Goal: Task Accomplishment & Management: Complete application form

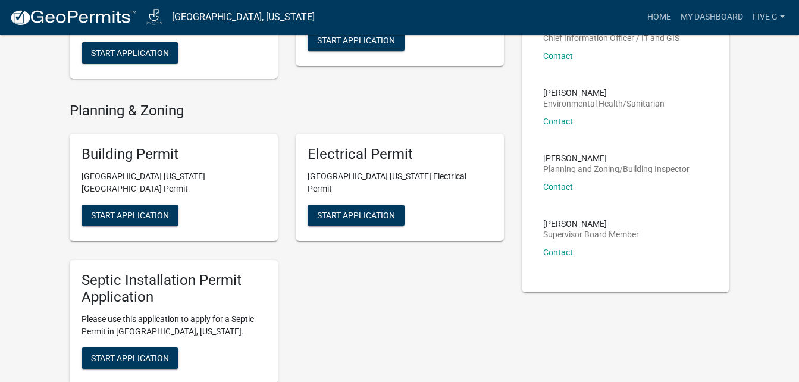
scroll to position [416, 0]
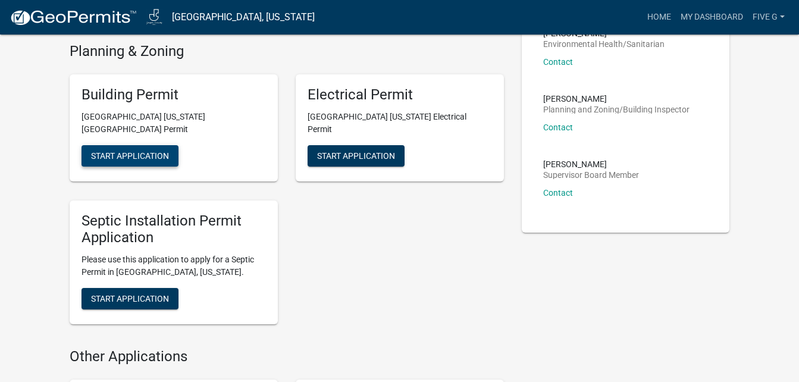
click at [139, 150] on span "Start Application" at bounding box center [130, 155] width 78 height 10
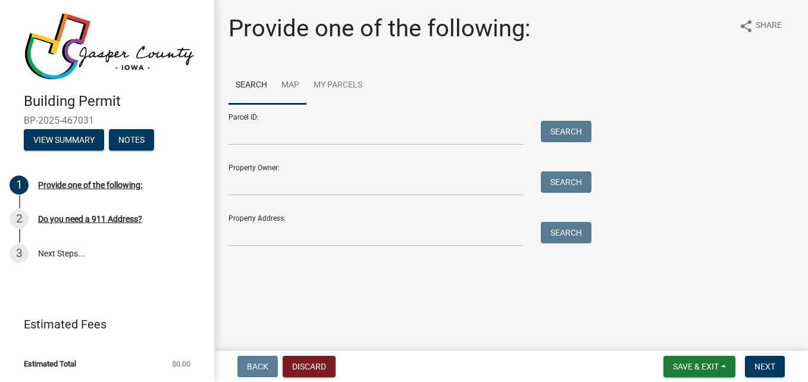
click at [292, 84] on link "Map" at bounding box center [290, 86] width 32 height 38
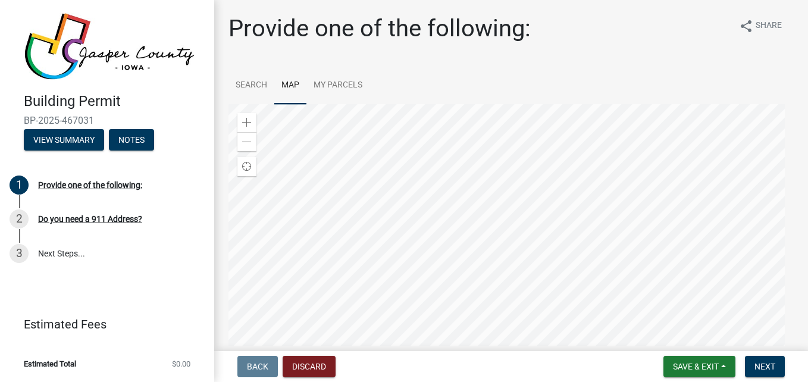
click at [463, 159] on div at bounding box center [510, 252] width 565 height 297
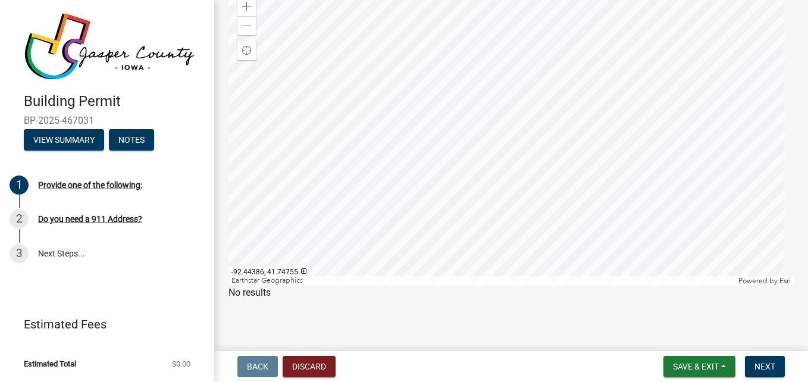
scroll to position [57, 0]
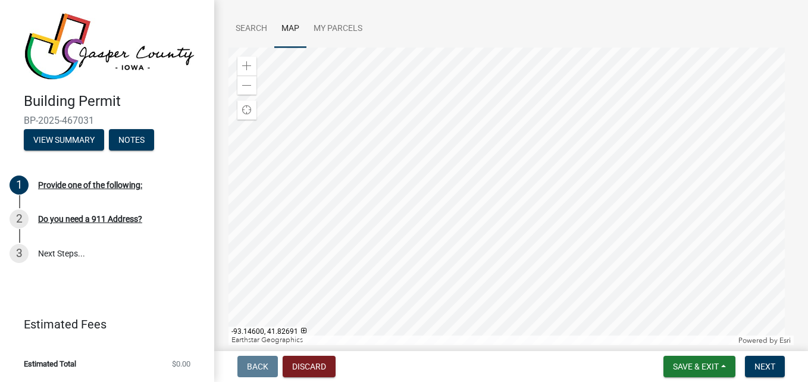
click at [462, 104] on div at bounding box center [510, 196] width 565 height 297
click at [458, 101] on div at bounding box center [510, 196] width 565 height 297
click at [228, 170] on div at bounding box center [510, 196] width 565 height 297
click at [583, 191] on div at bounding box center [510, 196] width 565 height 297
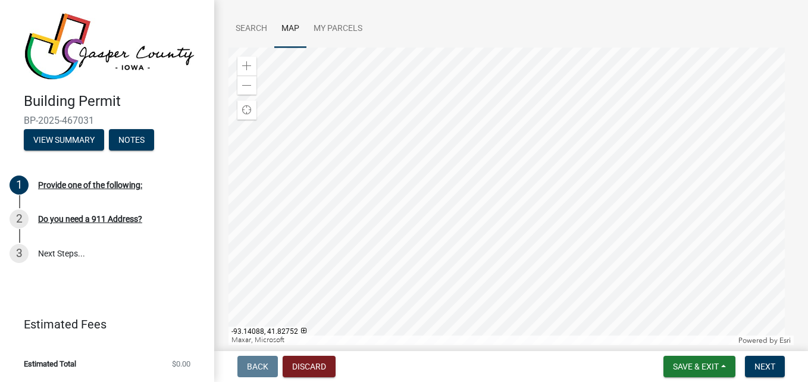
click at [657, 250] on div at bounding box center [510, 196] width 565 height 297
click at [602, 149] on div at bounding box center [510, 196] width 565 height 297
click at [777, 373] on button "Next" at bounding box center [765, 366] width 40 height 21
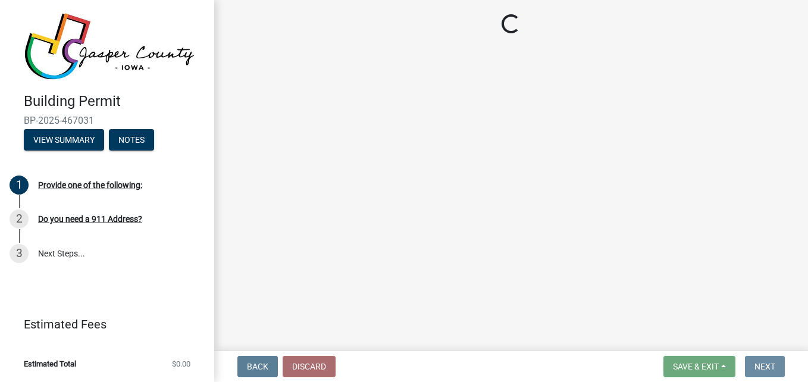
scroll to position [0, 0]
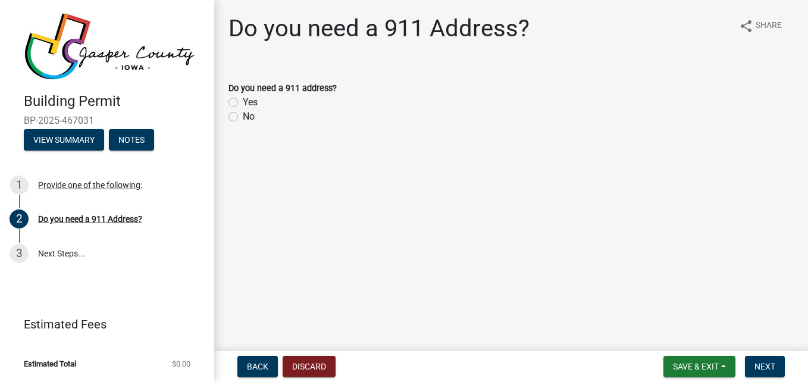
click at [242, 123] on div "No" at bounding box center [510, 116] width 565 height 14
click at [243, 120] on label "No" at bounding box center [249, 116] width 12 height 14
click at [243, 117] on input "No" at bounding box center [247, 113] width 8 height 8
radio input "true"
click at [766, 365] on span "Next" at bounding box center [764, 367] width 21 height 10
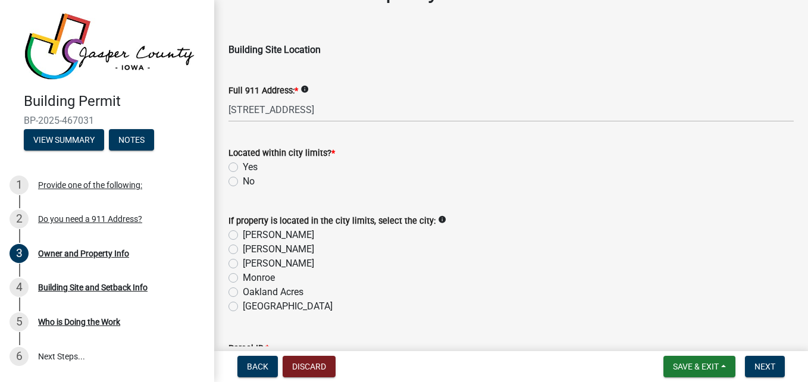
scroll to position [59, 0]
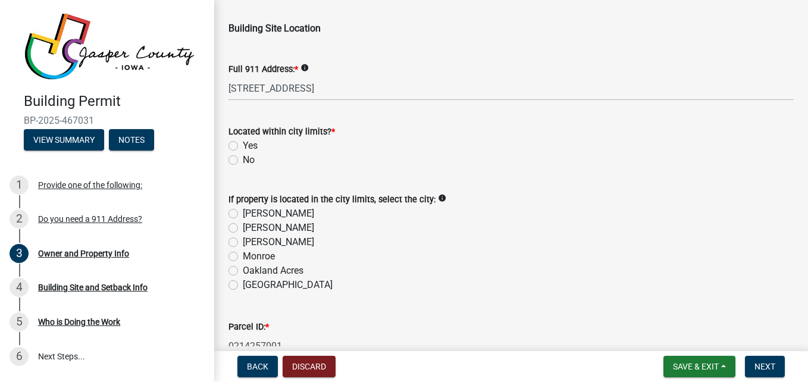
click at [243, 160] on label "No" at bounding box center [249, 160] width 12 height 14
click at [243, 160] on input "No" at bounding box center [247, 157] width 8 height 8
radio input "true"
click at [243, 145] on label "Yes" at bounding box center [250, 146] width 15 height 14
click at [243, 145] on input "Yes" at bounding box center [247, 143] width 8 height 8
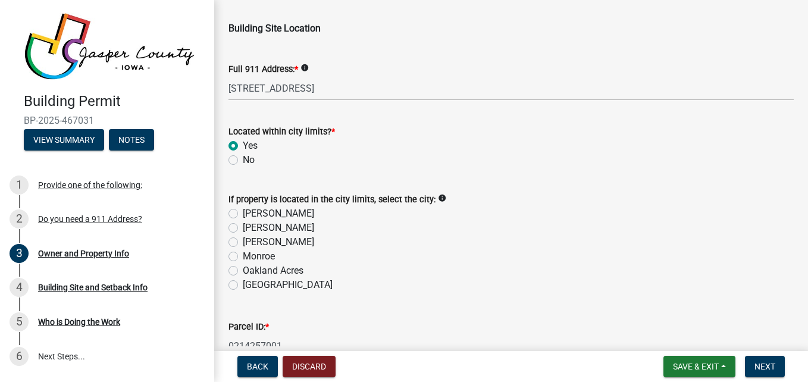
radio input "true"
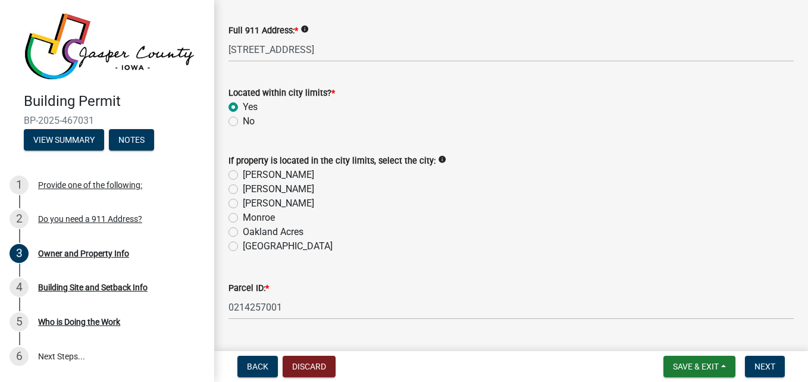
scroll to position [119, 0]
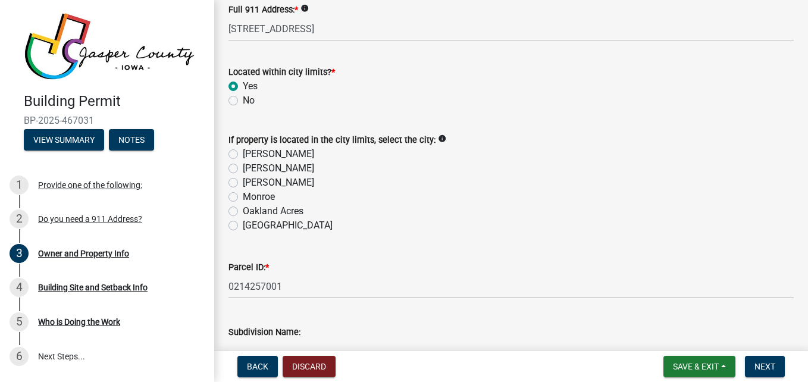
click at [242, 149] on div "[PERSON_NAME]" at bounding box center [510, 154] width 565 height 14
click at [243, 155] on label "[PERSON_NAME]" at bounding box center [278, 154] width 71 height 14
click at [243, 155] on input "[PERSON_NAME]" at bounding box center [247, 151] width 8 height 8
radio input "true"
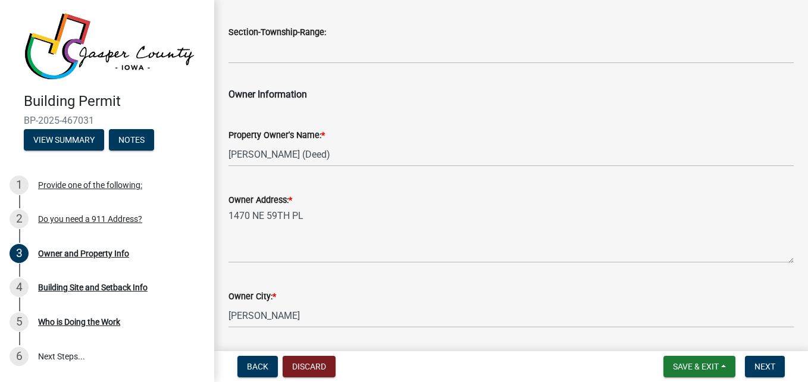
scroll to position [714, 0]
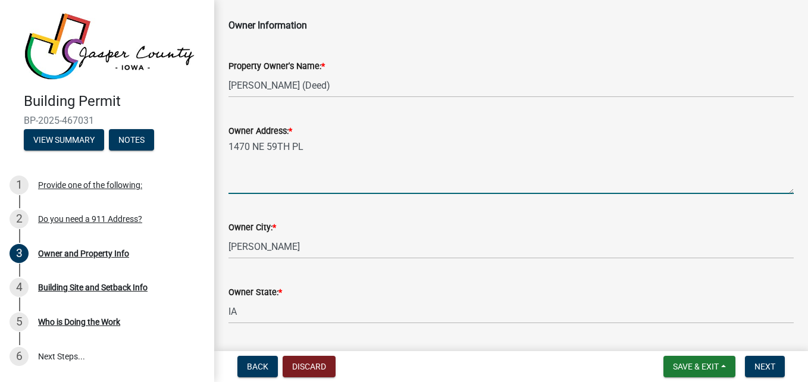
click at [313, 149] on textarea "1470 NE 59TH PL" at bounding box center [510, 166] width 565 height 56
drag, startPoint x: 312, startPoint y: 147, endPoint x: 225, endPoint y: 141, distance: 86.5
click at [225, 141] on div "Owner Address: * [STREET_ADDRESS]" at bounding box center [510, 150] width 583 height 87
click at [229, 146] on textarea "7388" at bounding box center [510, 166] width 565 height 56
type textarea "[STREET_ADDRESS]"
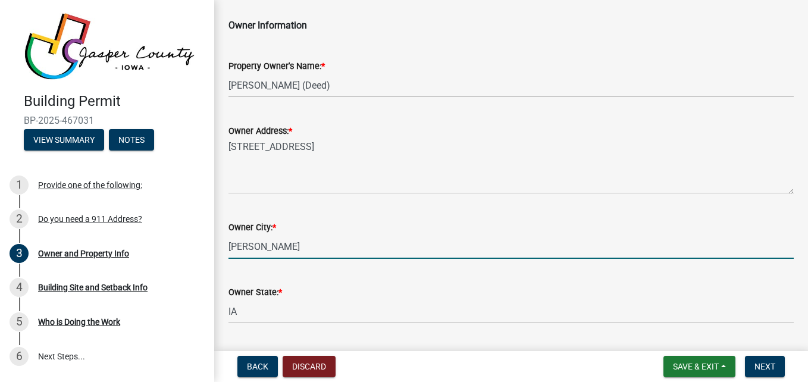
drag, startPoint x: 282, startPoint y: 247, endPoint x: 209, endPoint y: 246, distance: 73.2
click at [209, 246] on div "Building Permit BP-2025-467031 View Summary Notes 1 Provide one of the followin…" at bounding box center [404, 191] width 808 height 382
type input "[PERSON_NAME]"
click at [400, 274] on div "Owner State: * [US_STATE]" at bounding box center [510, 295] width 565 height 55
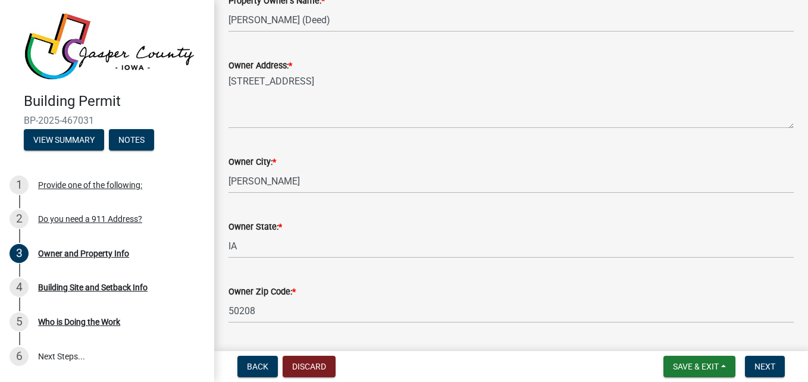
scroll to position [892, 0]
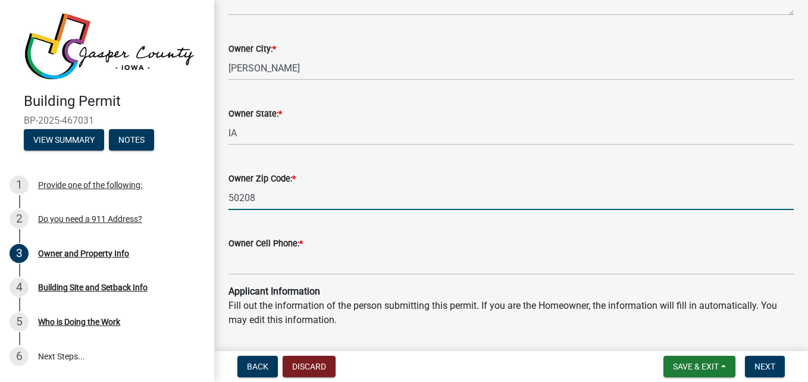
drag, startPoint x: 269, startPoint y: 196, endPoint x: 228, endPoint y: 200, distance: 41.2
click at [228, 200] on div "Owner Zip Code: * 50208" at bounding box center [510, 182] width 583 height 55
type input "50028"
click at [503, 230] on div "Owner Cell Phone: *" at bounding box center [510, 246] width 565 height 55
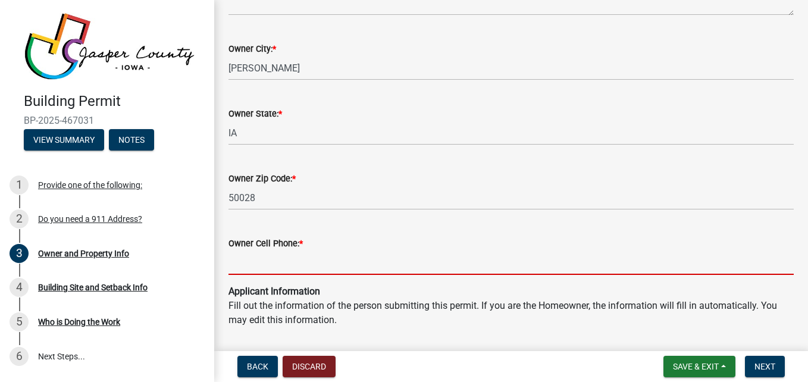
click at [313, 259] on input "Owner Cell Phone: *" at bounding box center [510, 262] width 565 height 24
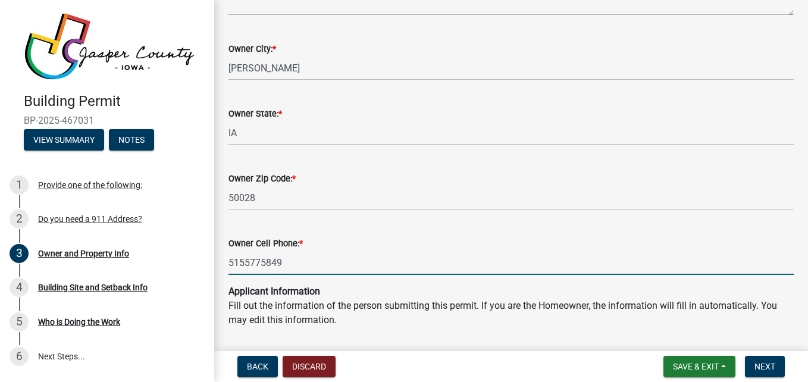
type input "5155775849"
click at [454, 286] on p "Applicant Information Fill out the information of the person submitting this pe…" at bounding box center [510, 305] width 565 height 43
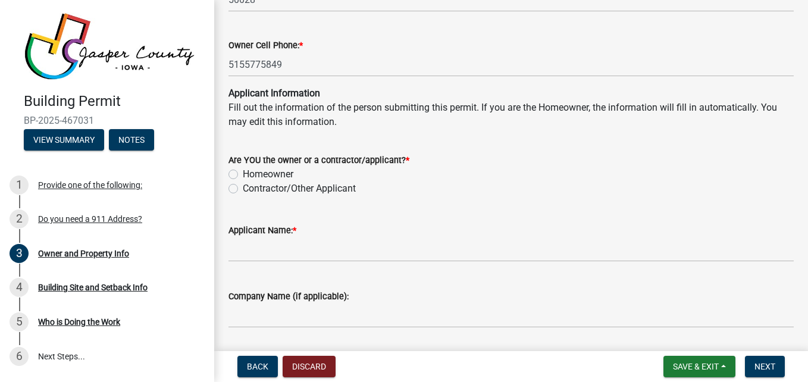
scroll to position [1130, 0]
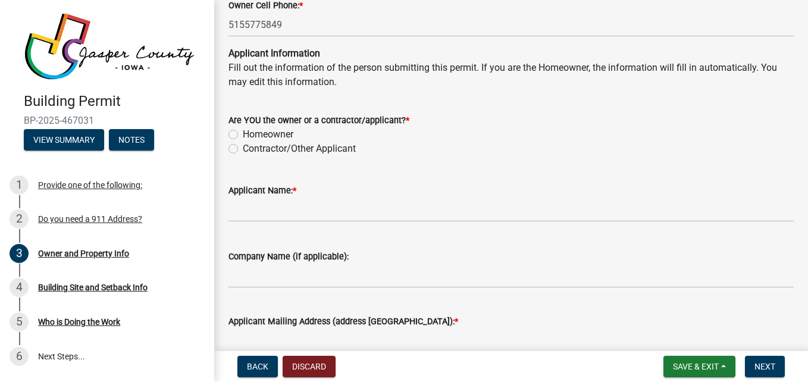
click at [260, 149] on label "Contractor/Other Applicant" at bounding box center [299, 149] width 113 height 14
click at [250, 149] on input "Contractor/Other Applicant" at bounding box center [247, 146] width 8 height 8
radio input "true"
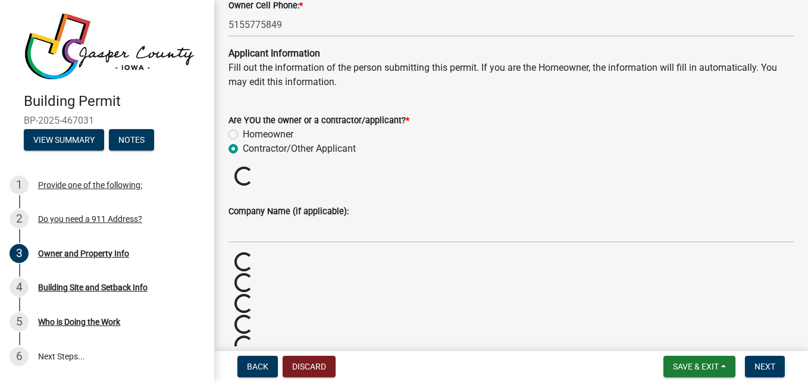
click at [255, 134] on label "Homeowner" at bounding box center [268, 134] width 51 height 14
click at [250, 134] on input "Homeowner" at bounding box center [247, 131] width 8 height 8
radio input "true"
click at [254, 150] on label "Contractor/Other Applicant" at bounding box center [299, 149] width 113 height 14
click at [250, 149] on input "Contractor/Other Applicant" at bounding box center [247, 146] width 8 height 8
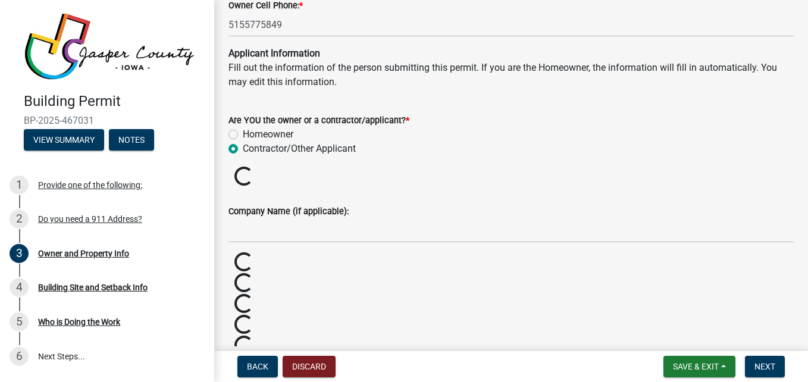
radio input "true"
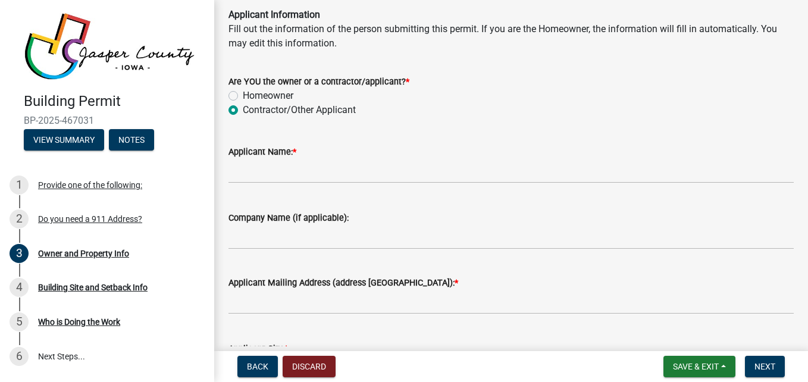
scroll to position [1190, 0]
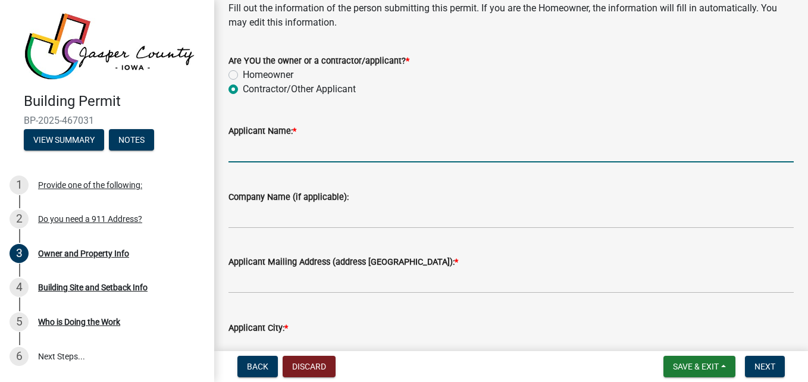
click at [302, 146] on input "Applicant Name: *" at bounding box center [510, 150] width 565 height 24
type input "[PERSON_NAME]"
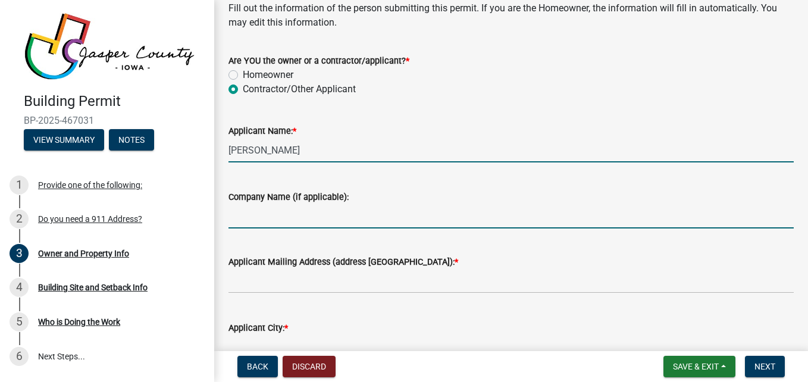
type input "5G Construction"
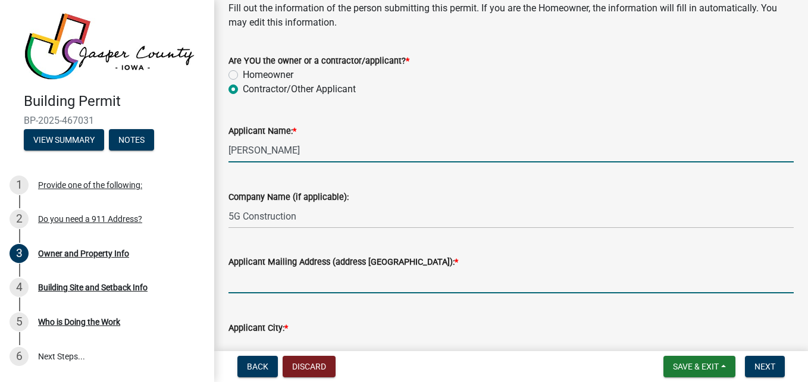
type input "[STREET_ADDRESS]"
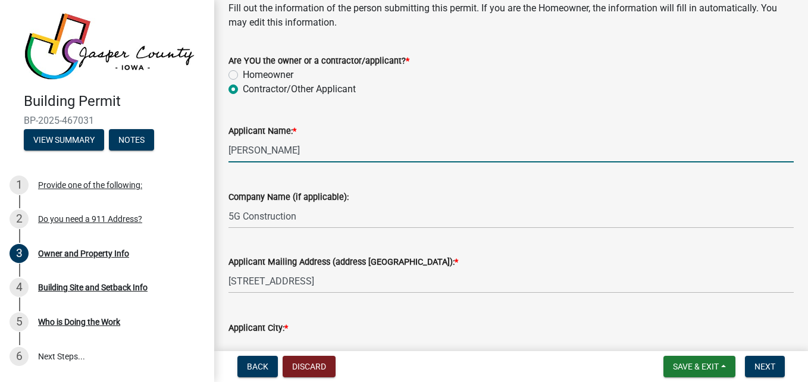
type input "[PERSON_NAME]"
type input "IA"
type input "50028"
type input "5155775849"
type input "[EMAIL_ADDRESS][DOMAIN_NAME]"
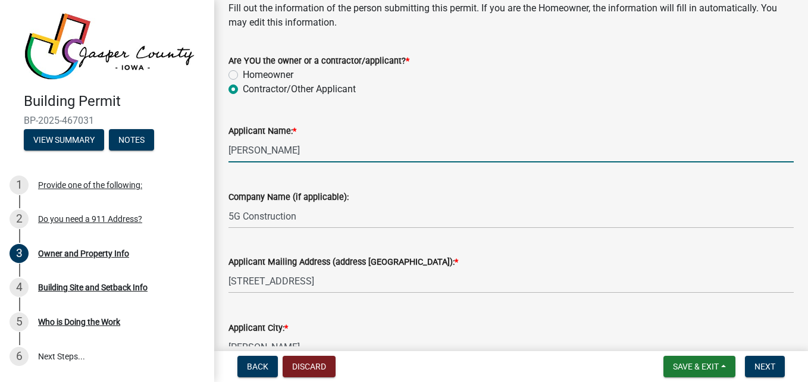
type input "3500"
drag, startPoint x: 325, startPoint y: 148, endPoint x: 176, endPoint y: 143, distance: 149.4
click at [176, 143] on div "Building Permit BP-2025-467031 View Summary Notes 1 Provide one of the followin…" at bounding box center [404, 191] width 808 height 382
type input "[PERSON_NAME]"
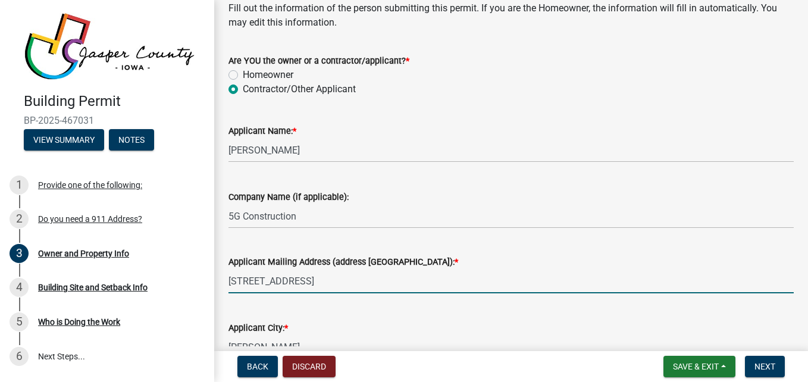
type input "[STREET_ADDRESS]"
type input "[PERSON_NAME]"
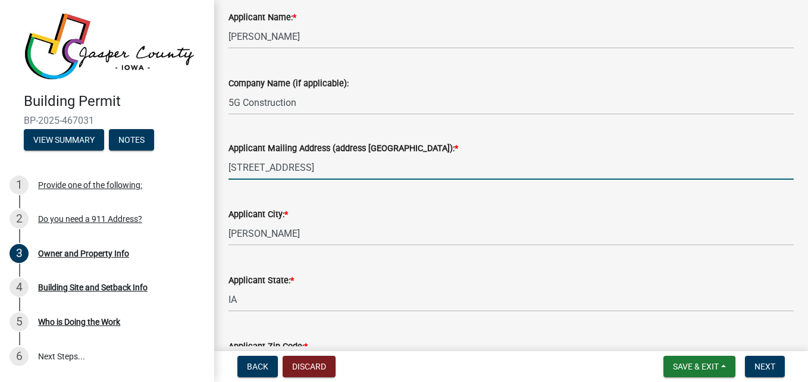
scroll to position [1309, 0]
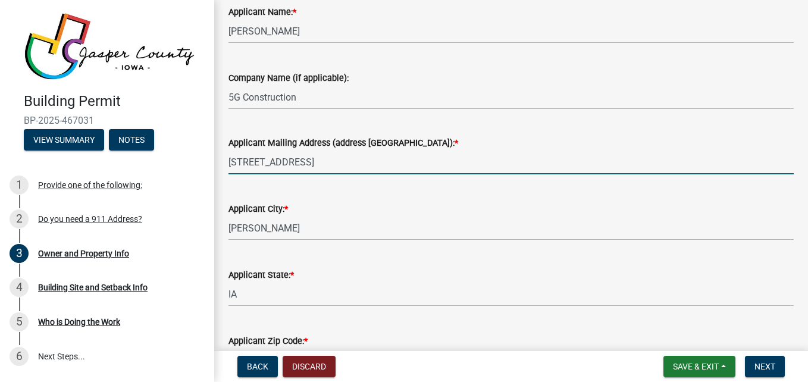
drag, startPoint x: 325, startPoint y: 167, endPoint x: 215, endPoint y: 160, distance: 110.2
click at [215, 160] on div "Owner and Property Info share Share Building Site Location Full 911 Address: * …" at bounding box center [511, 151] width 594 height 2890
type input "[STREET_ADDRESS]"
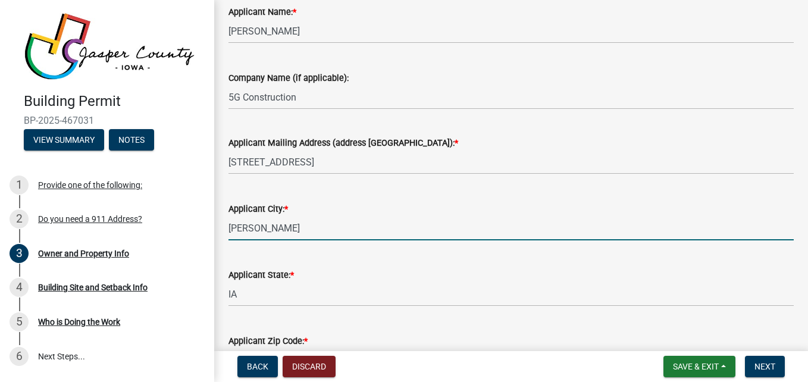
drag, startPoint x: 270, startPoint y: 231, endPoint x: 225, endPoint y: 231, distance: 45.2
click at [225, 231] on div "Applicant City: * [PERSON_NAME]" at bounding box center [510, 212] width 583 height 55
type input "[PERSON_NAME]"
click at [380, 205] on div "Applicant City: *" at bounding box center [510, 209] width 565 height 14
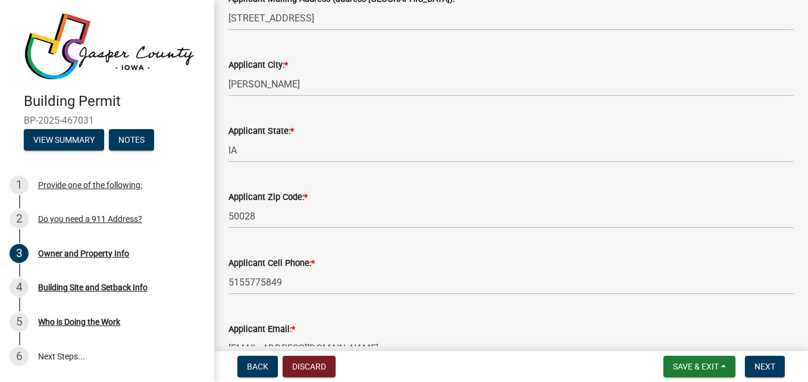
scroll to position [1487, 0]
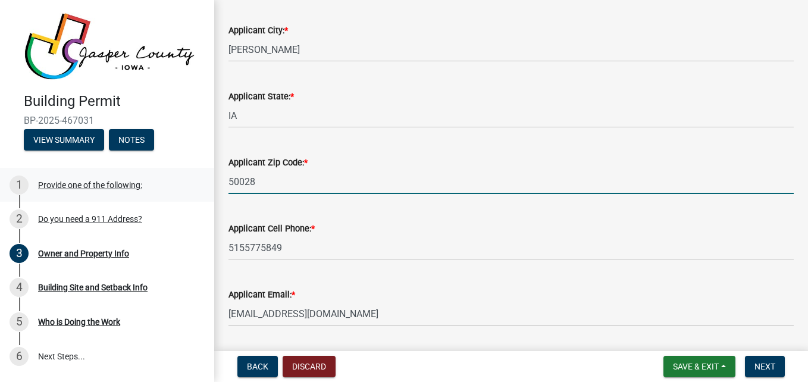
drag, startPoint x: 287, startPoint y: 177, endPoint x: 203, endPoint y: 177, distance: 84.5
click at [203, 177] on div "Building Permit BP-2025-467031 View Summary Notes 1 Provide one of the followin…" at bounding box center [404, 191] width 808 height 382
type input "50208"
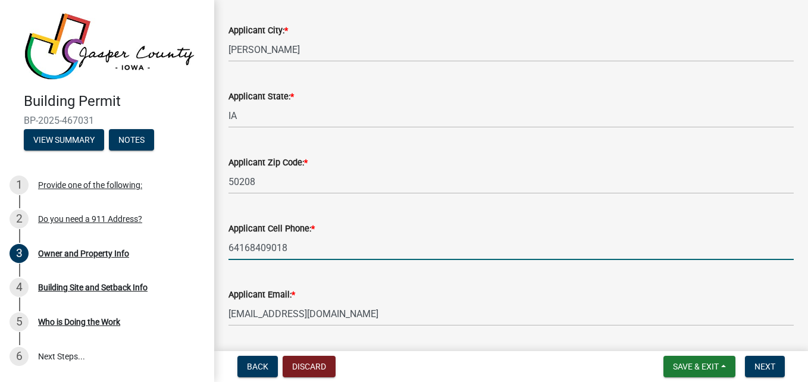
type input "64168409018"
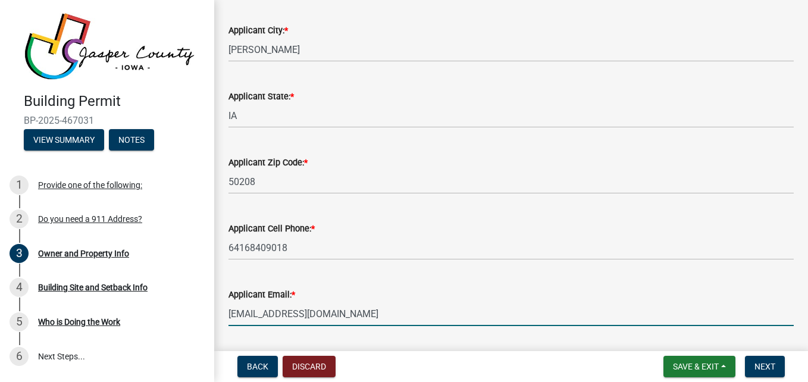
drag, startPoint x: 337, startPoint y: 311, endPoint x: 217, endPoint y: 311, distance: 120.2
type input "[EMAIL_ADDRESS][DOMAIN_NAME]"
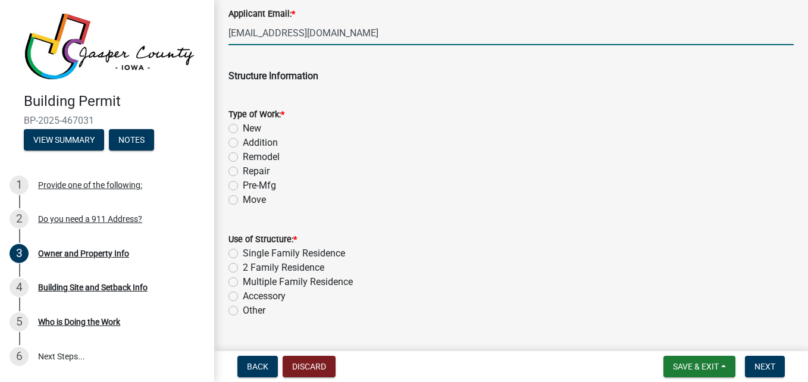
scroll to position [1785, 0]
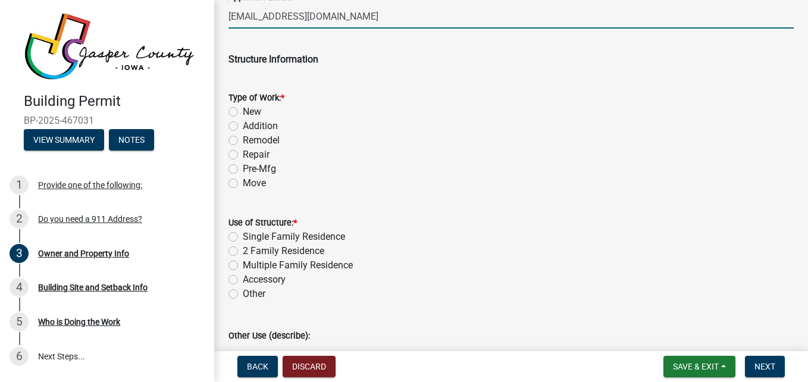
click at [243, 126] on label "Addition" at bounding box center [260, 126] width 35 height 14
click at [243, 126] on input "Addition" at bounding box center [247, 123] width 8 height 8
radio input "true"
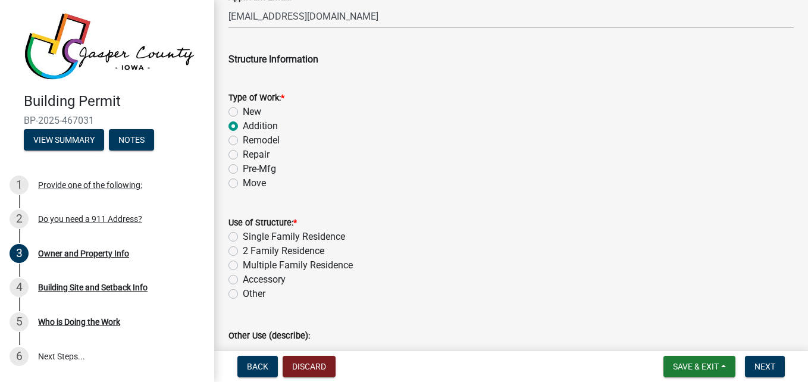
scroll to position [1844, 0]
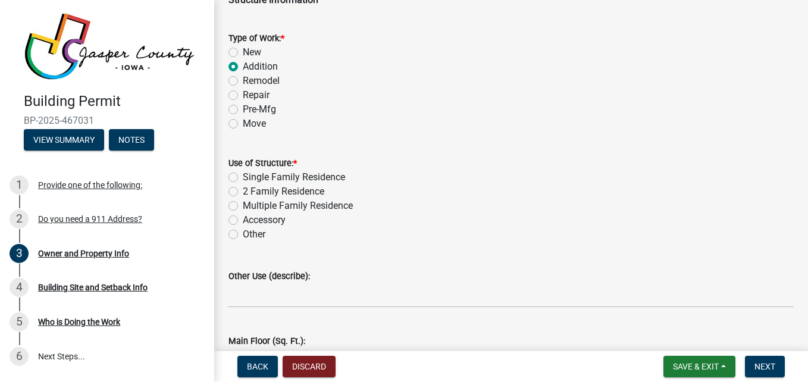
click at [267, 176] on label "Single Family Residence" at bounding box center [294, 177] width 102 height 14
click at [250, 176] on input "Single Family Residence" at bounding box center [247, 174] width 8 height 8
radio input "true"
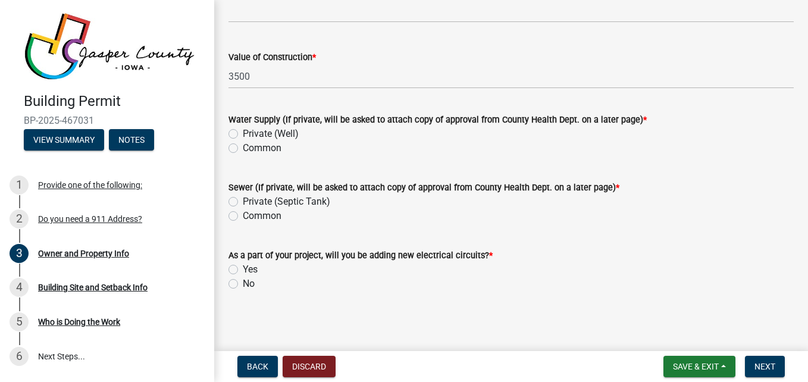
scroll to position [2594, 0]
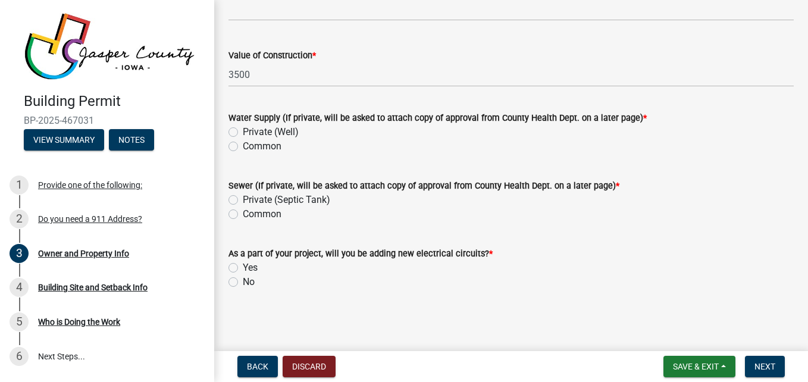
click at [255, 132] on label "Private (Well)" at bounding box center [271, 132] width 56 height 14
click at [250, 132] on input "Private (Well)" at bounding box center [247, 129] width 8 height 8
radio input "true"
click at [253, 146] on label "Common" at bounding box center [262, 146] width 39 height 14
click at [250, 146] on input "Common" at bounding box center [247, 143] width 8 height 8
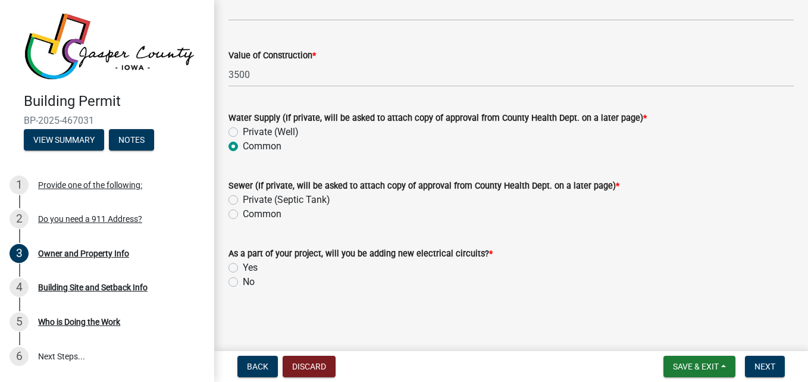
radio input "true"
click at [255, 211] on label "Common" at bounding box center [262, 214] width 39 height 14
click at [250, 211] on input "Common" at bounding box center [247, 211] width 8 height 8
radio input "true"
click at [248, 281] on label "No" at bounding box center [249, 282] width 12 height 14
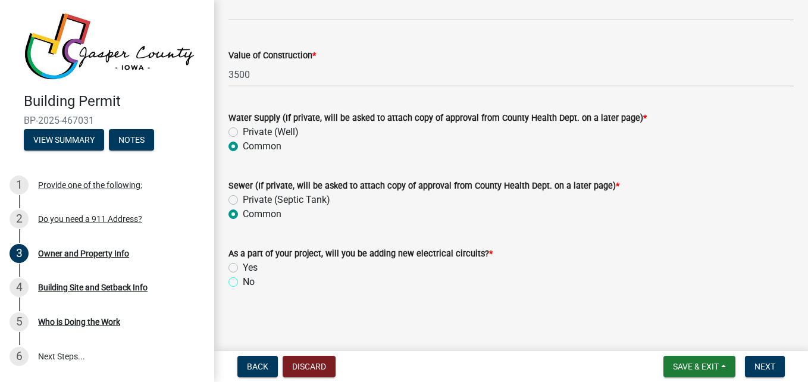
click at [248, 281] on input "No" at bounding box center [247, 279] width 8 height 8
radio input "true"
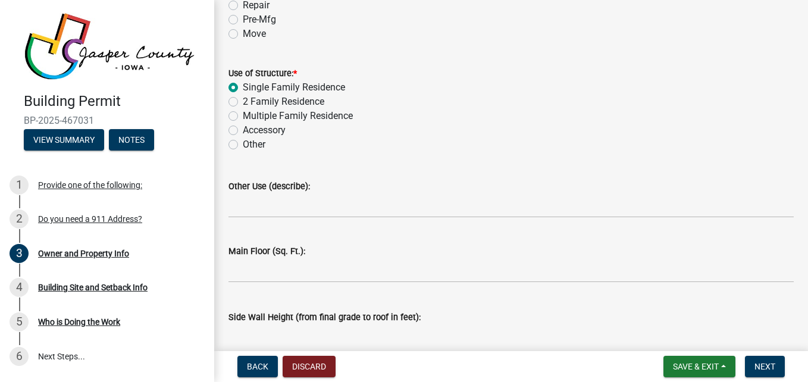
scroll to position [1939, 0]
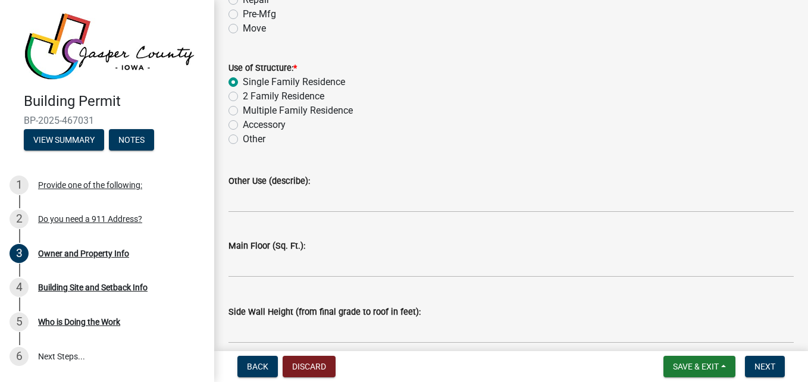
click at [247, 140] on label "Other" at bounding box center [254, 139] width 23 height 14
click at [247, 140] on input "Other" at bounding box center [247, 136] width 8 height 8
radio input "true"
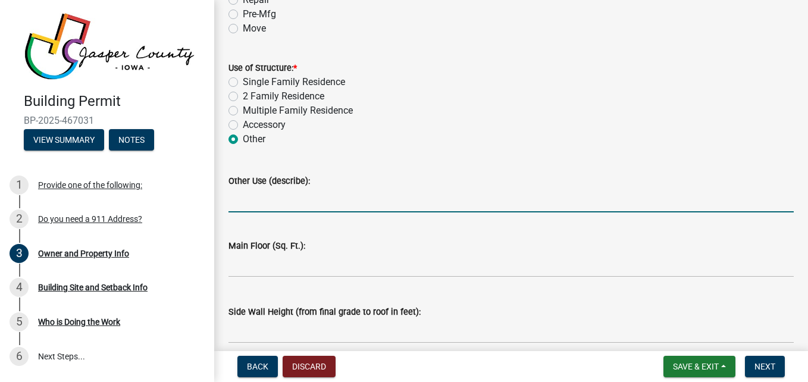
click at [277, 205] on input "Other Use (describe):" at bounding box center [510, 200] width 565 height 24
type input "Porch and Deck"
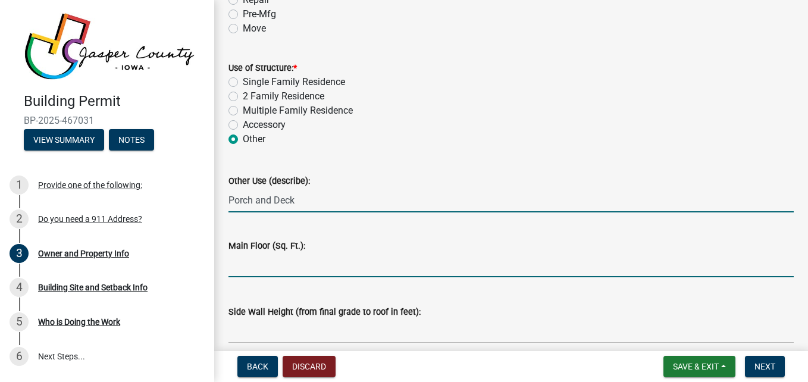
click at [269, 264] on input "text" at bounding box center [510, 265] width 565 height 24
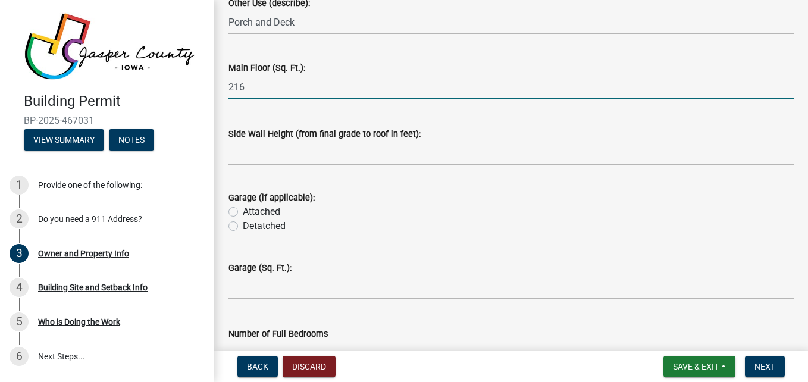
scroll to position [2118, 0]
type input "216"
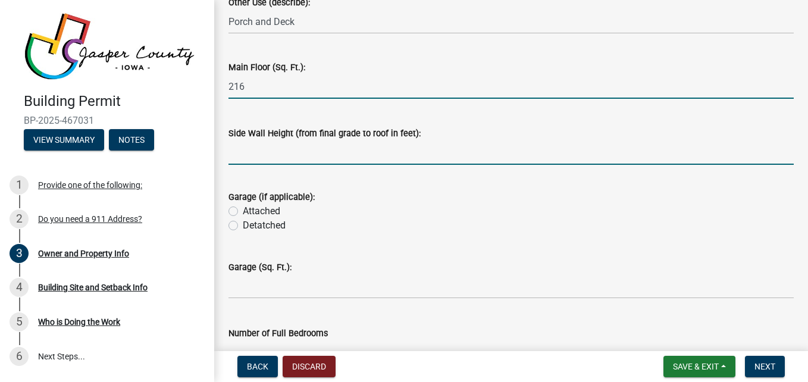
click at [330, 153] on input "text" at bounding box center [510, 152] width 565 height 24
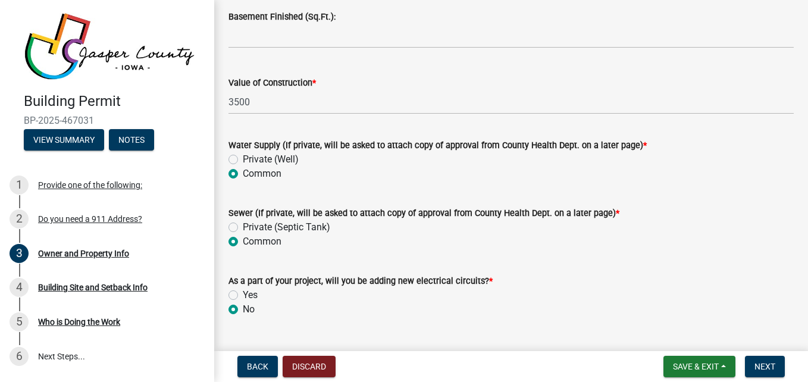
scroll to position [2594, 0]
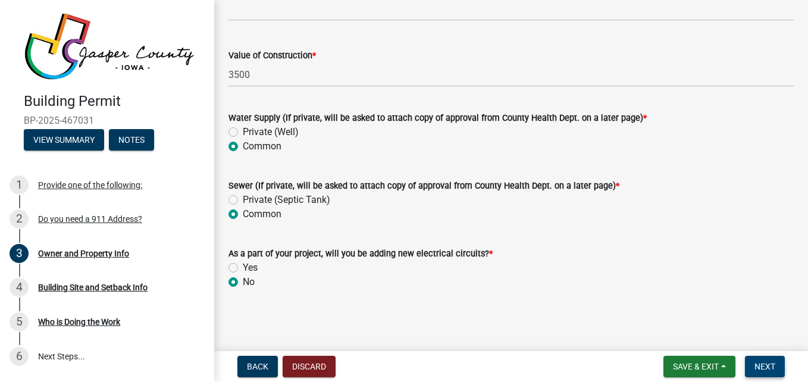
type input "8"
click at [758, 359] on button "Next" at bounding box center [765, 366] width 40 height 21
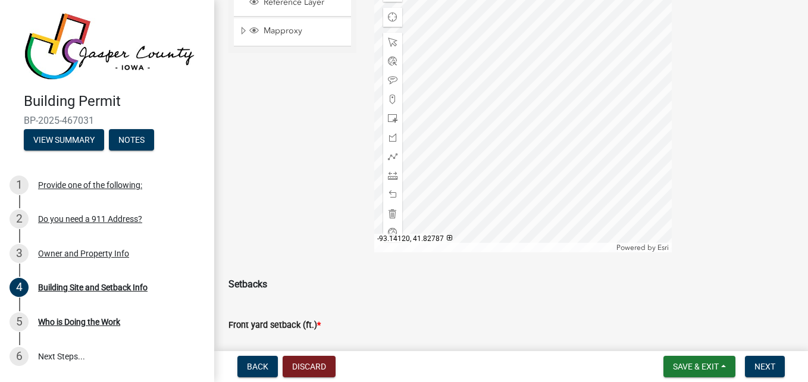
scroll to position [119, 0]
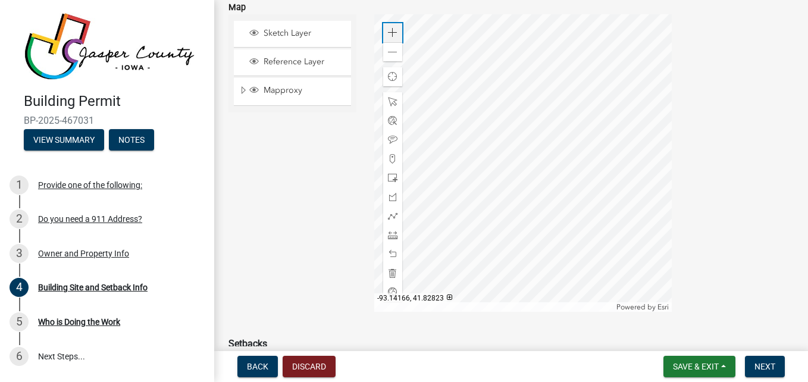
click at [388, 32] on span at bounding box center [393, 33] width 10 height 10
click at [548, 173] on div at bounding box center [522, 162] width 297 height 297
click at [389, 180] on span at bounding box center [393, 178] width 10 height 10
click at [562, 183] on div at bounding box center [522, 162] width 297 height 297
click at [498, 104] on div at bounding box center [522, 162] width 297 height 297
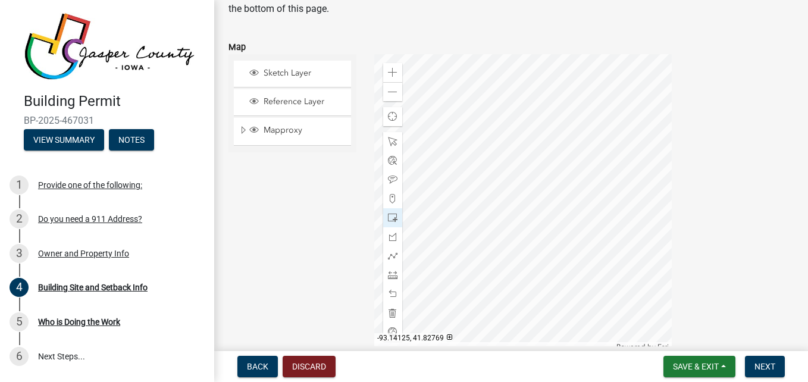
scroll to position [59, 0]
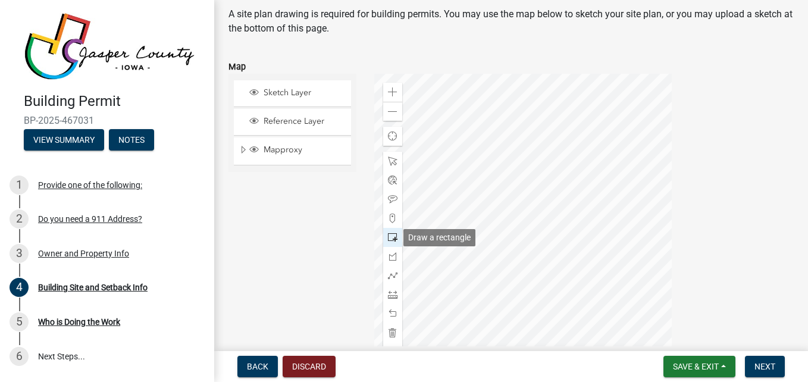
click at [390, 242] on span at bounding box center [393, 238] width 10 height 10
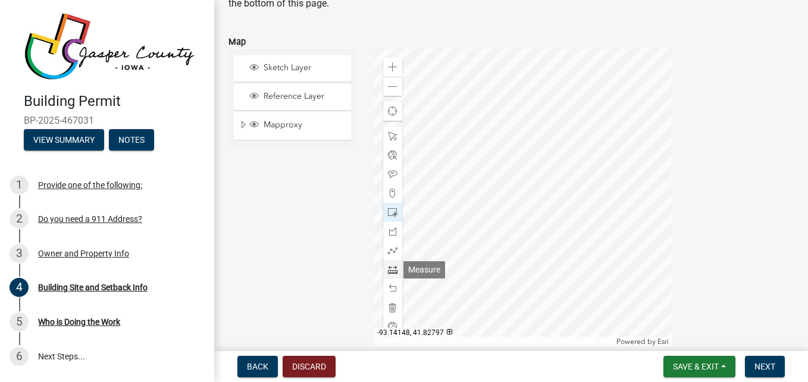
click at [389, 269] on span at bounding box center [393, 270] width 10 height 10
click at [486, 80] on div at bounding box center [522, 197] width 297 height 297
click at [485, 98] on div at bounding box center [522, 197] width 297 height 297
click at [488, 186] on div at bounding box center [522, 197] width 297 height 297
click at [388, 268] on span at bounding box center [393, 270] width 10 height 10
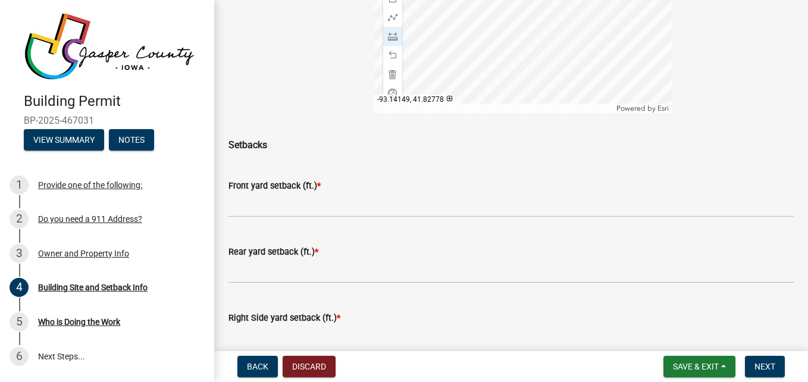
scroll to position [322, 0]
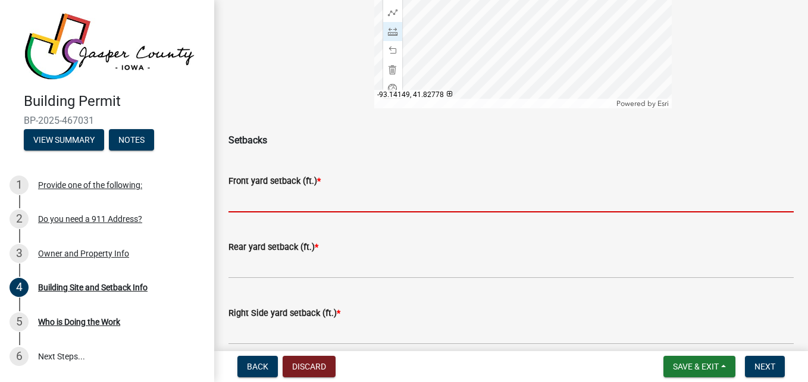
click at [292, 202] on input "text" at bounding box center [510, 200] width 565 height 24
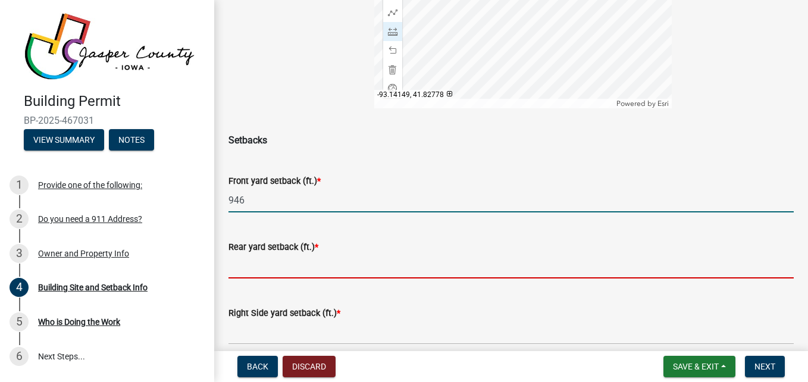
click at [294, 271] on input "text" at bounding box center [510, 266] width 565 height 24
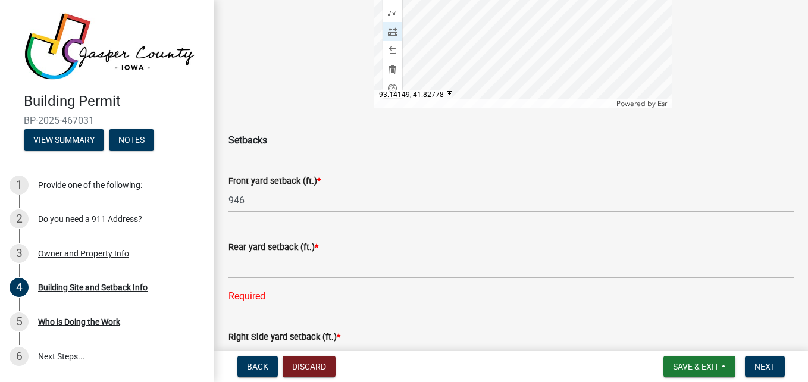
click at [612, 169] on div "Front yard setback (ft.) * 946" at bounding box center [510, 184] width 565 height 55
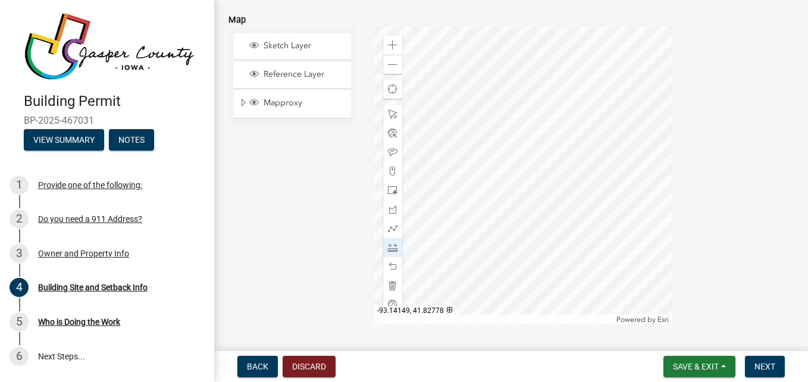
scroll to position [84, 0]
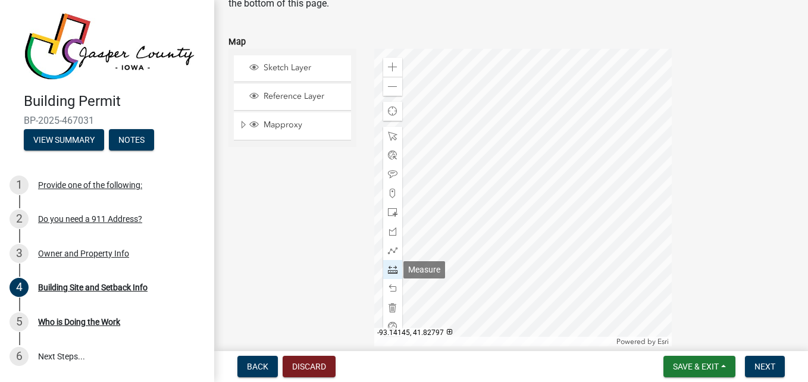
click at [392, 272] on span at bounding box center [393, 270] width 10 height 10
click at [538, 325] on div at bounding box center [522, 197] width 297 height 297
click at [390, 272] on span at bounding box center [393, 270] width 10 height 10
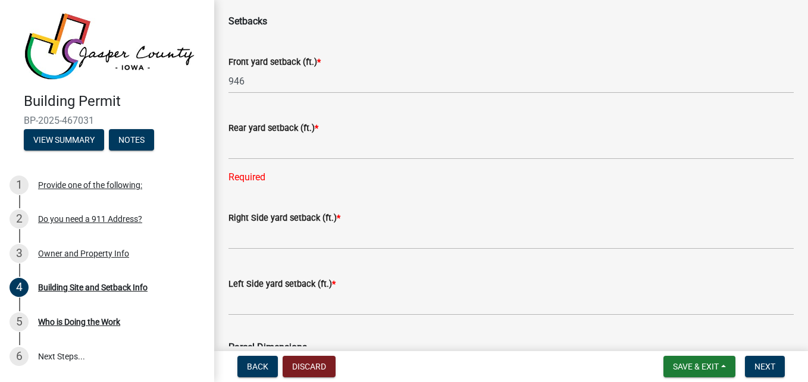
scroll to position [382, 0]
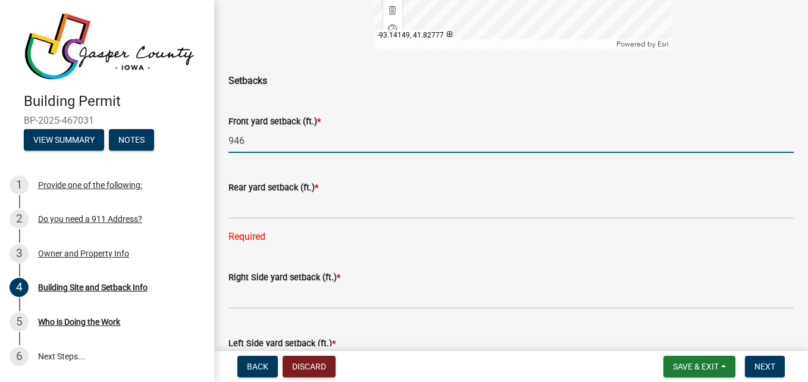
drag, startPoint x: 247, startPoint y: 140, endPoint x: 228, endPoint y: 140, distance: 18.4
click at [228, 140] on input "946" at bounding box center [510, 140] width 565 height 24
type input "9"
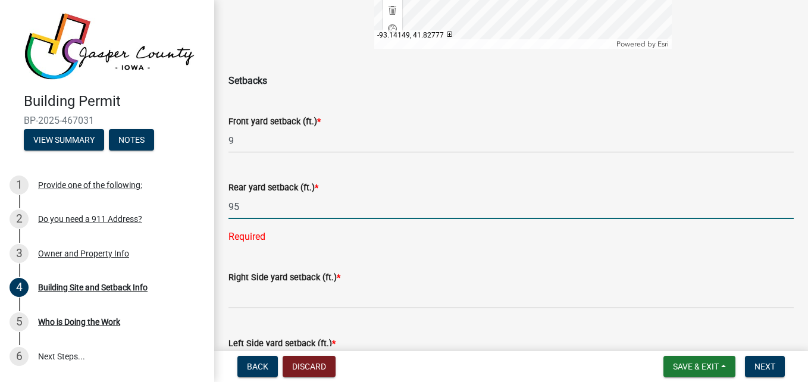
type input "95"
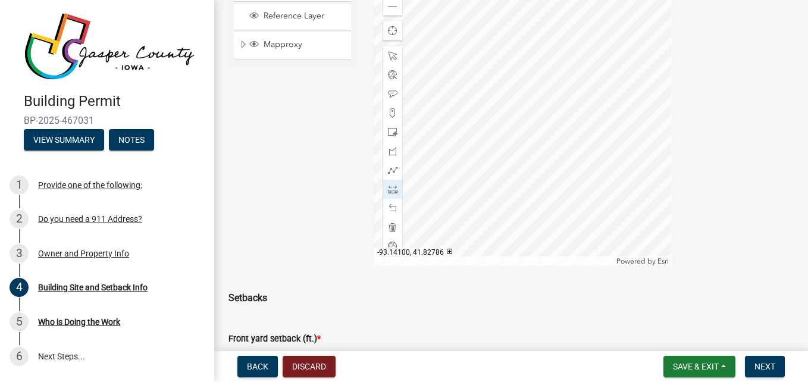
scroll to position [144, 0]
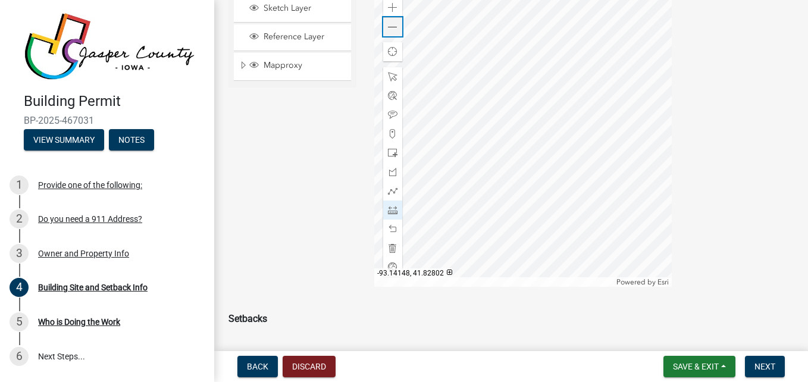
drag, startPoint x: 387, startPoint y: 29, endPoint x: 395, endPoint y: 33, distance: 9.3
click at [388, 29] on span at bounding box center [393, 28] width 10 height 10
click at [616, 136] on div at bounding box center [522, 137] width 297 height 297
click at [388, 214] on span at bounding box center [393, 210] width 10 height 10
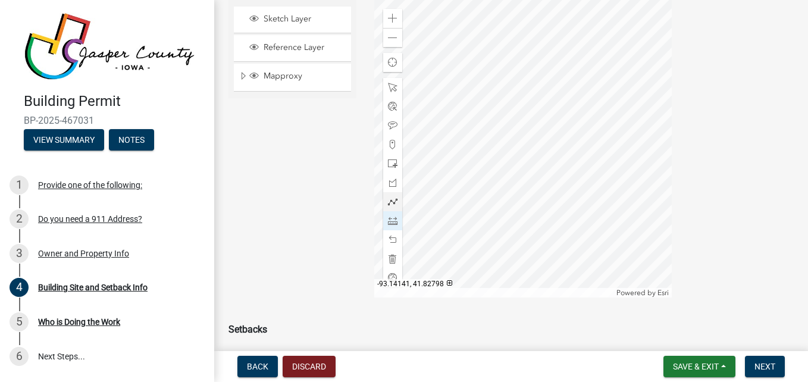
click at [469, 112] on div at bounding box center [522, 148] width 297 height 297
drag, startPoint x: 394, startPoint y: 221, endPoint x: 428, endPoint y: 219, distance: 34.5
click at [394, 220] on span at bounding box center [393, 221] width 10 height 10
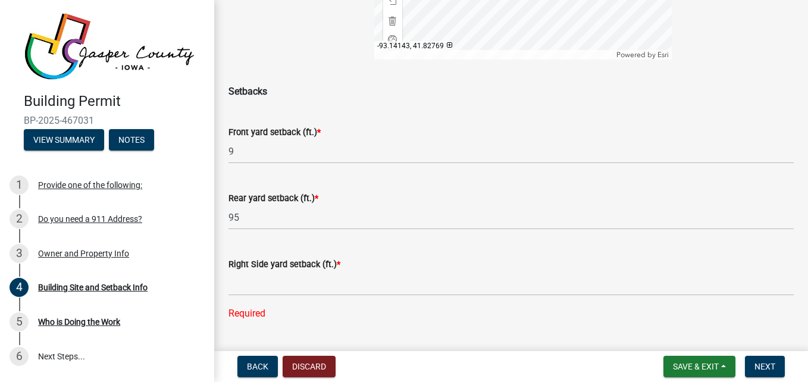
scroll to position [550, 0]
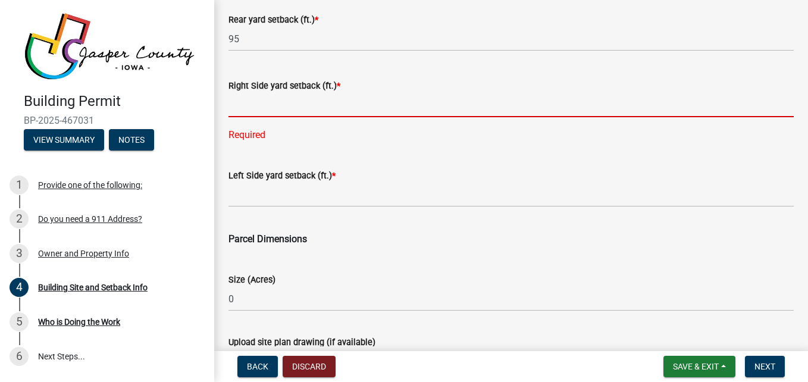
click at [283, 116] on input "text" at bounding box center [510, 105] width 565 height 24
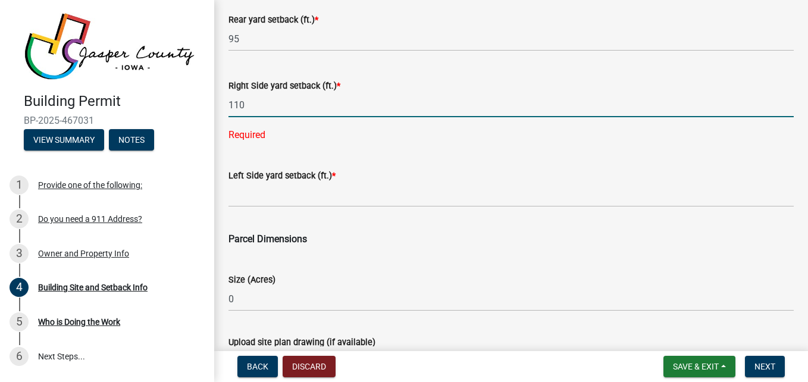
type input "110"
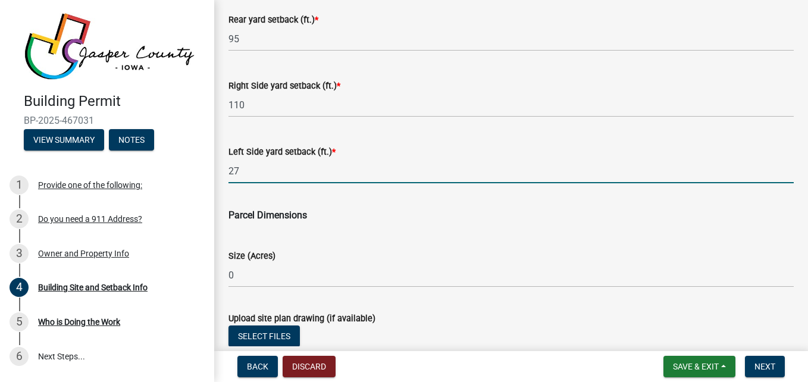
type input "27"
click at [390, 206] on div "Parcel Dimensions" at bounding box center [510, 208] width 565 height 29
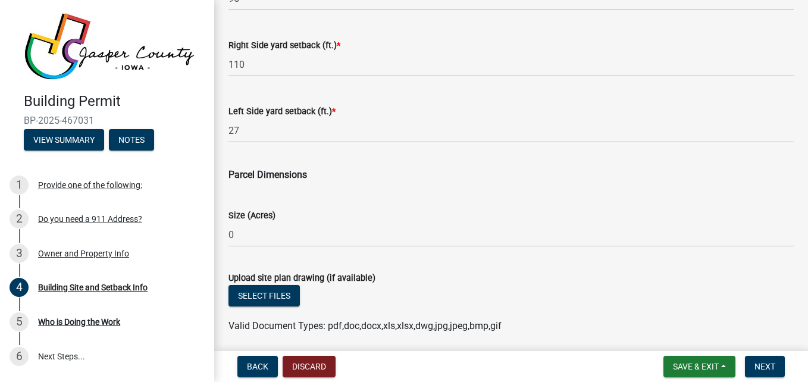
scroll to position [634, 0]
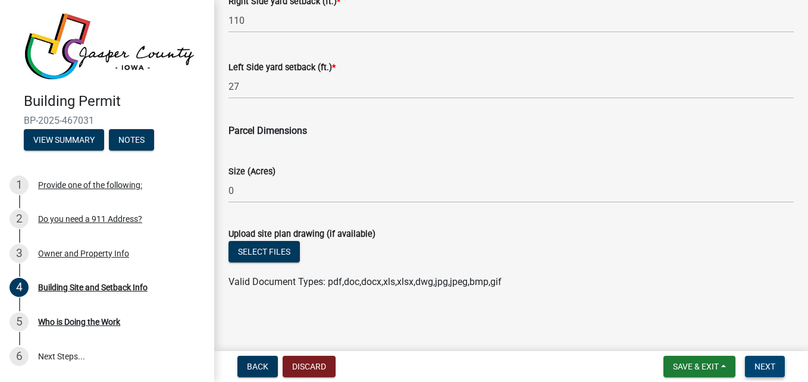
click at [766, 365] on span "Next" at bounding box center [764, 367] width 21 height 10
click at [764, 362] on span "Next" at bounding box center [764, 367] width 21 height 10
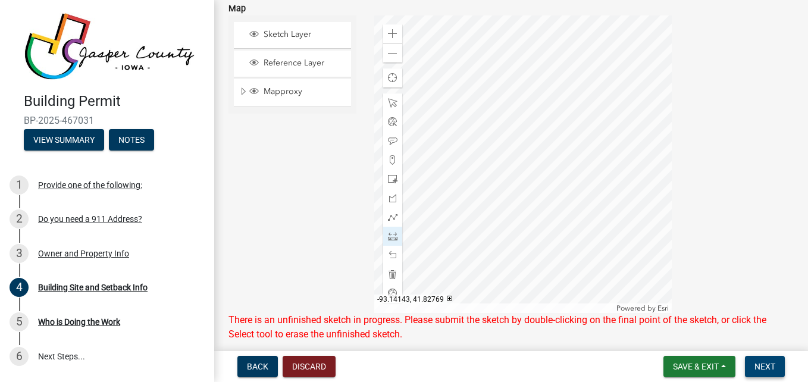
scroll to position [127, 0]
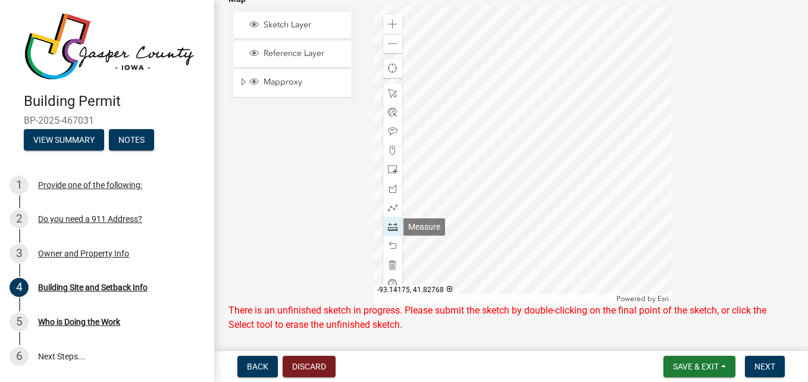
click at [390, 225] on span at bounding box center [393, 227] width 10 height 10
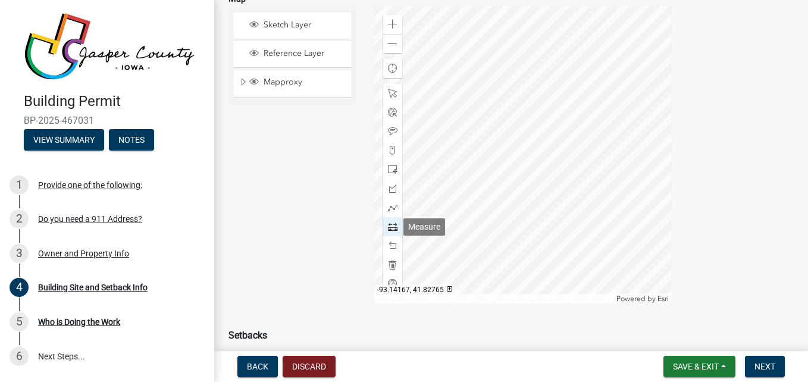
click at [388, 225] on span at bounding box center [393, 227] width 10 height 10
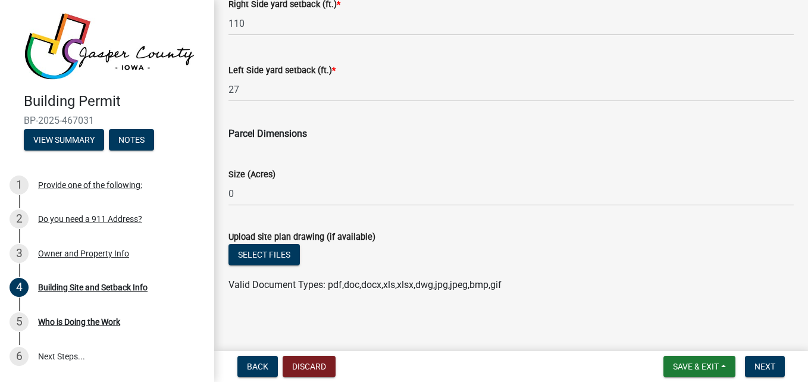
scroll to position [634, 0]
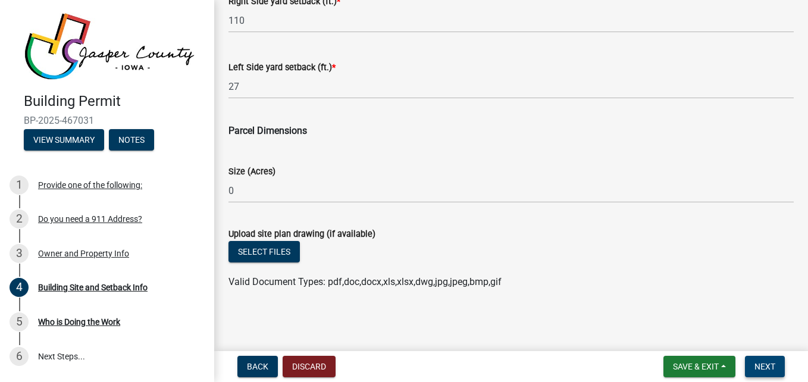
click at [761, 362] on span "Next" at bounding box center [764, 367] width 21 height 10
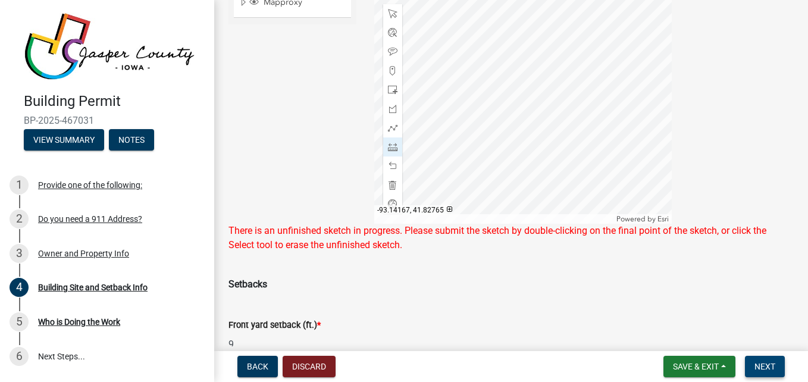
scroll to position [127, 0]
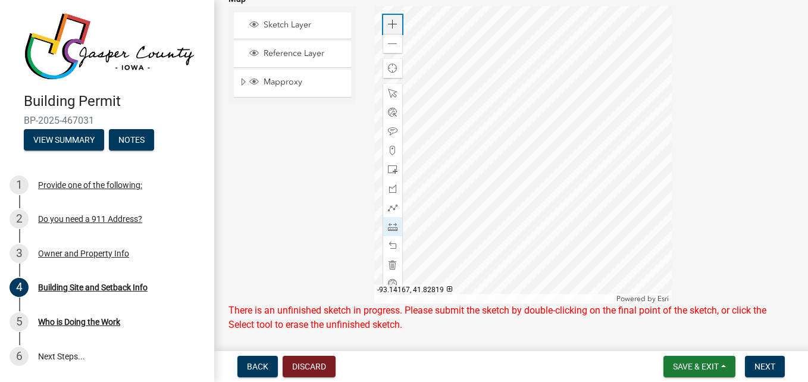
click at [391, 23] on span at bounding box center [393, 25] width 10 height 10
click at [542, 159] on div at bounding box center [522, 154] width 297 height 297
click at [394, 225] on span at bounding box center [393, 227] width 10 height 10
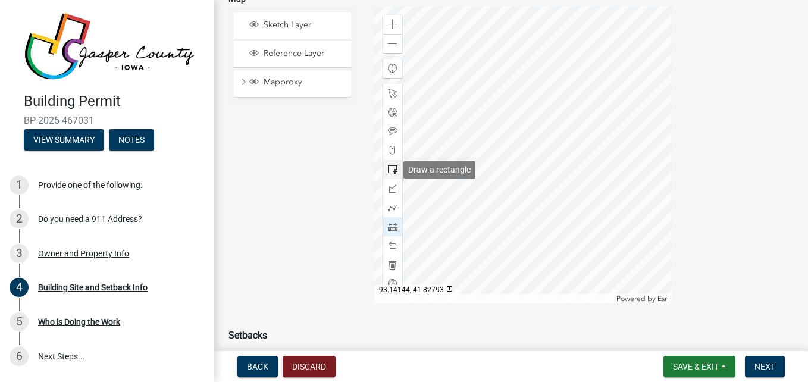
click at [389, 166] on span at bounding box center [393, 170] width 10 height 10
click at [543, 158] on div at bounding box center [522, 154] width 297 height 297
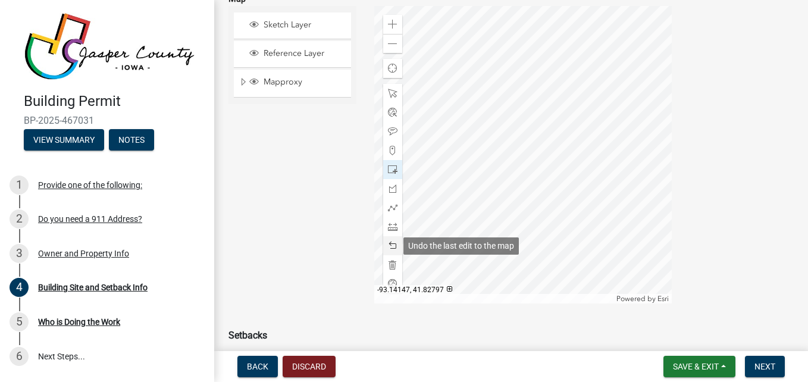
click at [389, 243] on span at bounding box center [393, 246] width 10 height 10
click at [390, 246] on span at bounding box center [393, 246] width 10 height 10
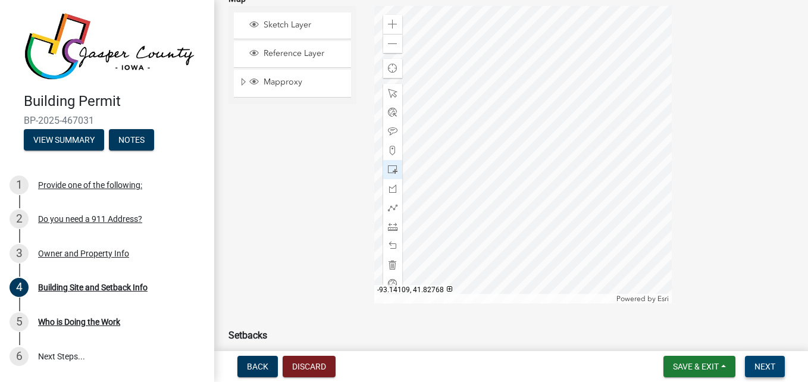
click at [758, 360] on button "Next" at bounding box center [765, 366] width 40 height 21
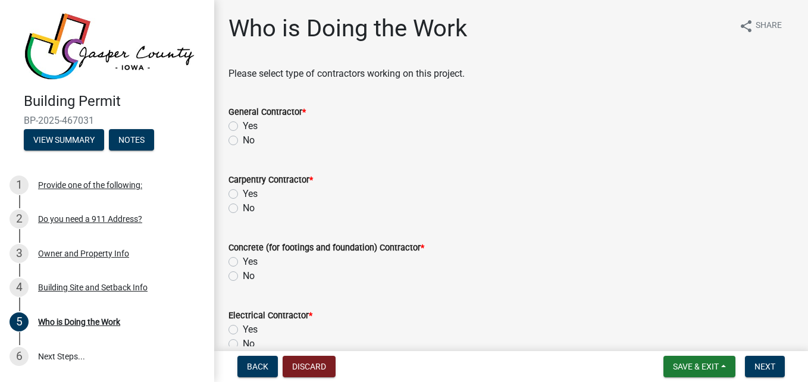
click at [252, 123] on label "Yes" at bounding box center [250, 126] width 15 height 14
click at [250, 123] on input "Yes" at bounding box center [247, 123] width 8 height 8
radio input "true"
click at [246, 191] on label "Yes" at bounding box center [250, 194] width 15 height 14
click at [246, 191] on input "Yes" at bounding box center [247, 191] width 8 height 8
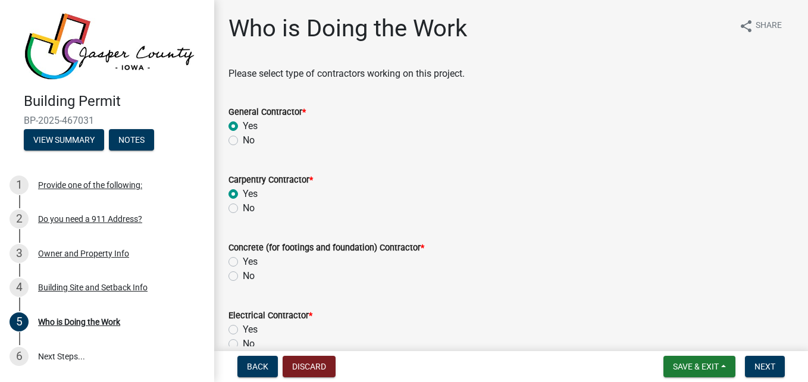
radio input "true"
click at [247, 261] on label "Yes" at bounding box center [250, 262] width 15 height 14
click at [247, 261] on input "Yes" at bounding box center [247, 259] width 8 height 8
radio input "true"
click at [249, 341] on label "No" at bounding box center [249, 344] width 12 height 14
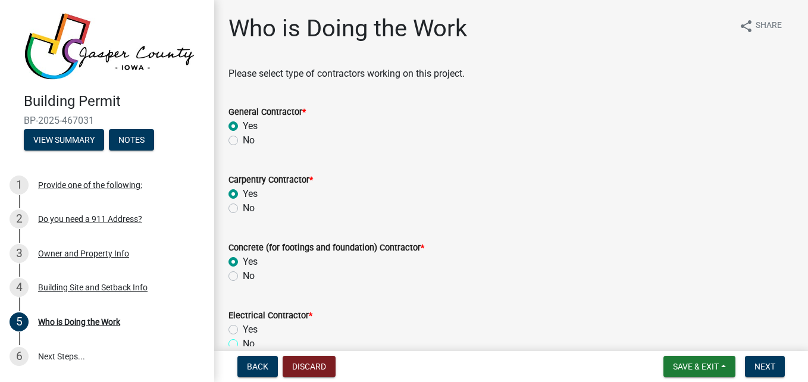
click at [249, 341] on input "No" at bounding box center [247, 341] width 8 height 8
radio input "true"
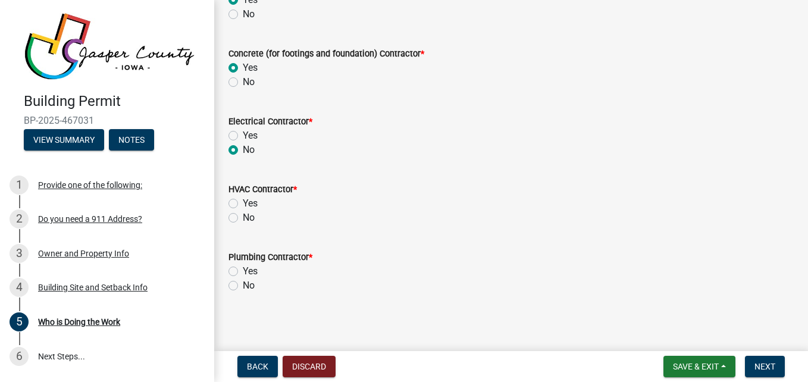
scroll to position [197, 0]
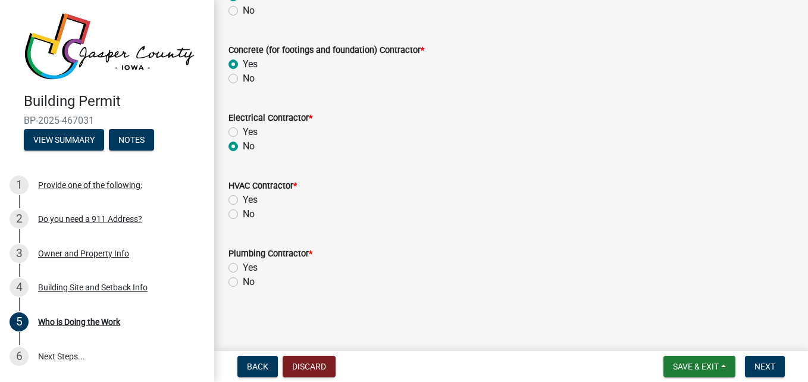
click at [243, 215] on label "No" at bounding box center [249, 214] width 12 height 14
click at [243, 215] on input "No" at bounding box center [247, 211] width 8 height 8
radio input "true"
click at [243, 279] on label "No" at bounding box center [249, 282] width 12 height 14
click at [243, 279] on input "No" at bounding box center [247, 279] width 8 height 8
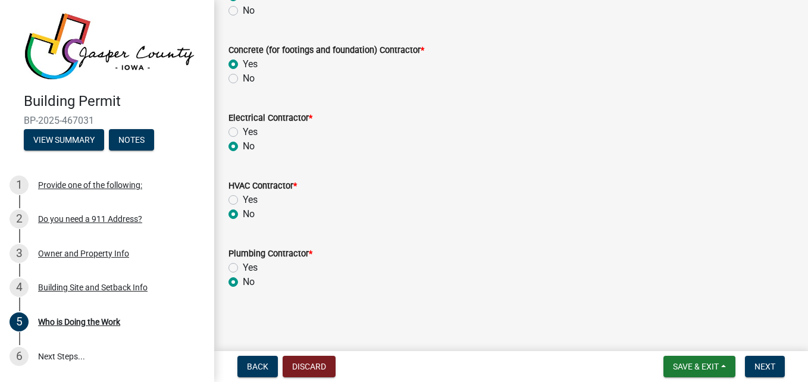
radio input "true"
click at [764, 371] on span "Next" at bounding box center [764, 367] width 21 height 10
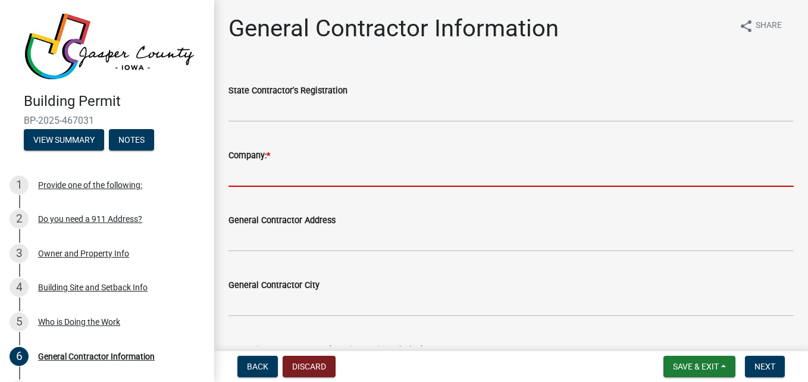
click at [300, 178] on input "Company: *" at bounding box center [510, 174] width 565 height 24
type input "5G Construction"
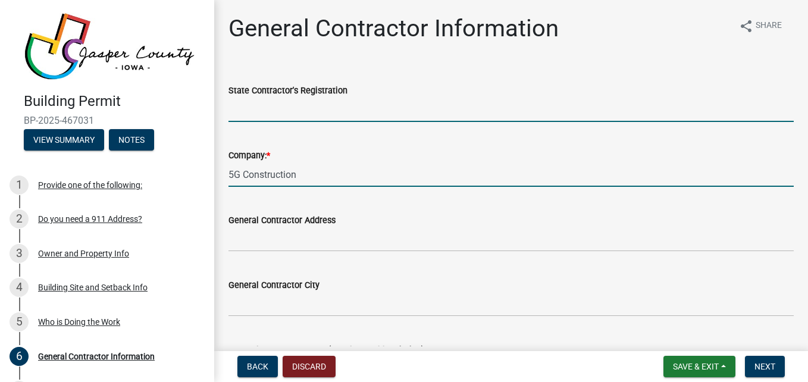
type input "[US_STATE]"
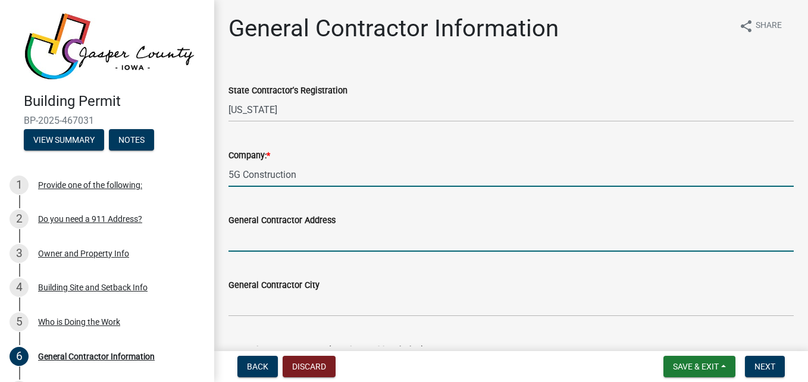
type input "[STREET_ADDRESS]"
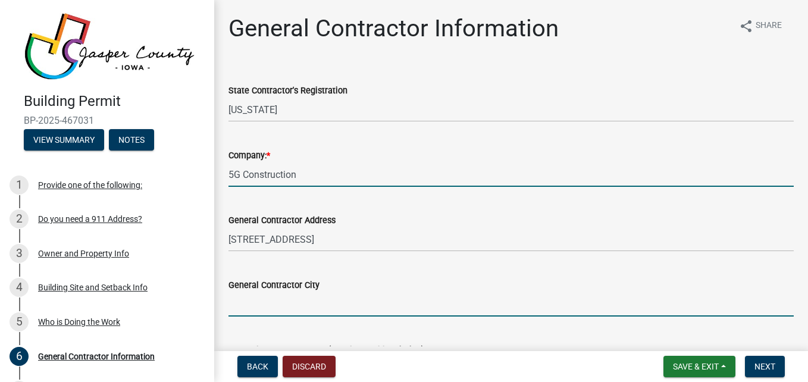
type input "[PERSON_NAME]"
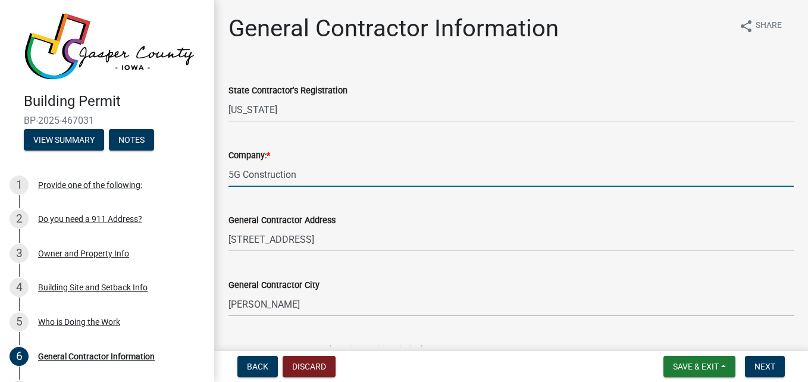
type input "IA"
type input "50208"
type input "[PHONE_NUMBER]"
type input "[EMAIL_ADDRESS][DOMAIN_NAME]"
type input "[PERSON_NAME]"
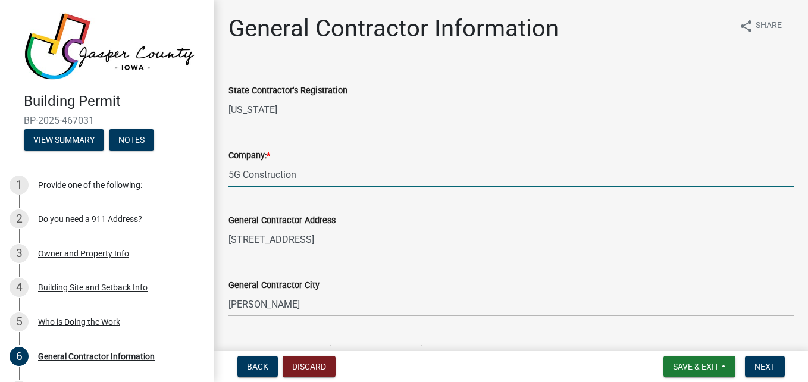
type input "[EMAIL_ADDRESS][DOMAIN_NAME]"
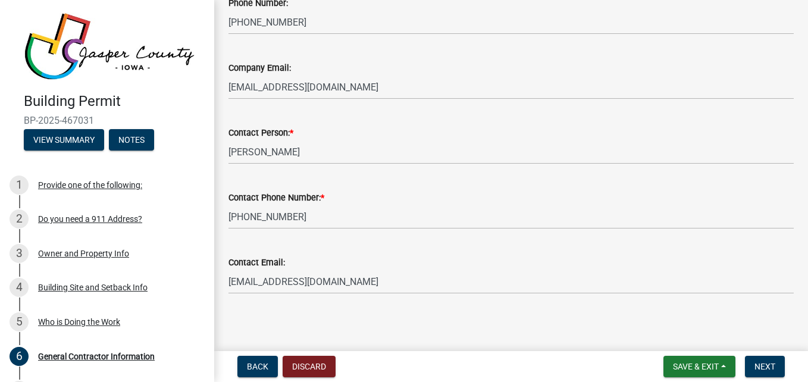
scroll to position [480, 0]
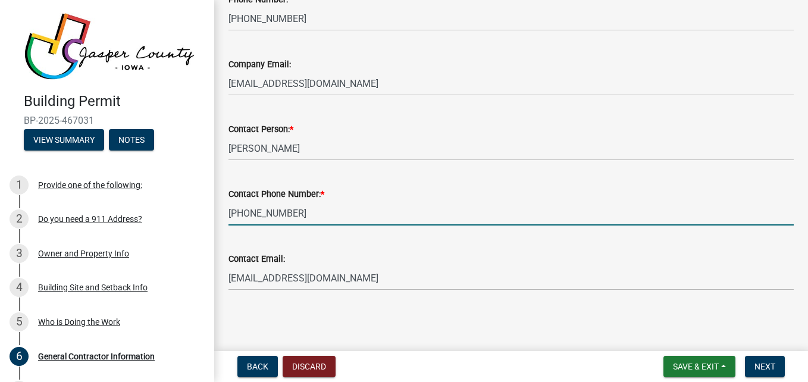
drag, startPoint x: 306, startPoint y: 210, endPoint x: 208, endPoint y: 203, distance: 97.8
click at [208, 203] on div "Building Permit BP-2025-467031 View Summary Notes 1 Provide one of the followin…" at bounding box center [404, 191] width 808 height 382
type input "[PHONE_NUMBER]"
click at [355, 241] on div "Contact Email: [EMAIL_ADDRESS][DOMAIN_NAME]" at bounding box center [510, 262] width 565 height 55
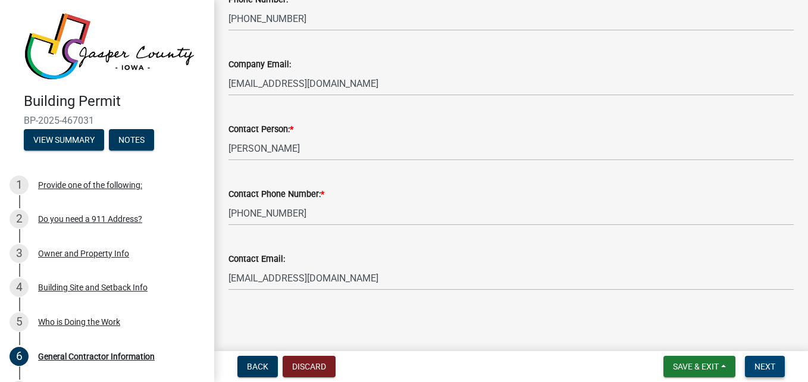
click at [777, 371] on button "Next" at bounding box center [765, 366] width 40 height 21
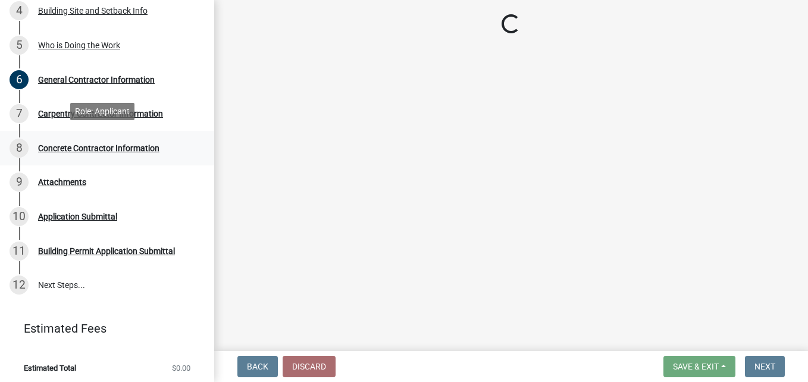
scroll to position [277, 0]
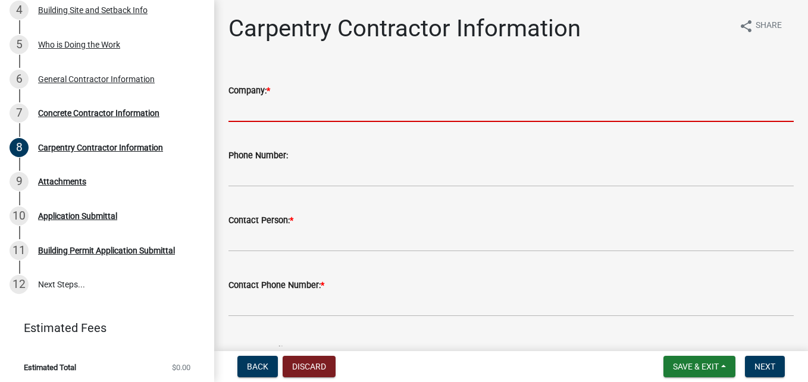
click at [341, 109] on input "Company: *" at bounding box center [510, 110] width 565 height 24
type input "5G Construction"
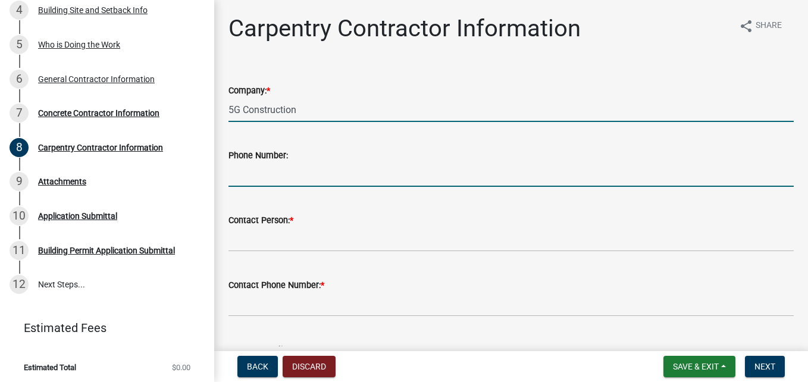
type input "[PHONE_NUMBER]"
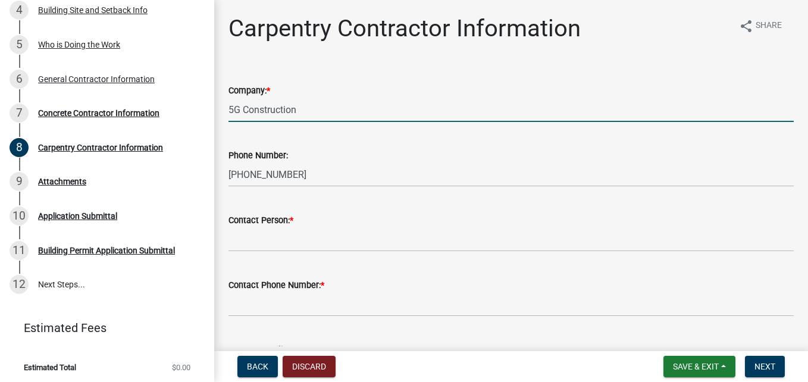
type input "[PERSON_NAME]"
type input "[EMAIL_ADDRESS][DOMAIN_NAME]"
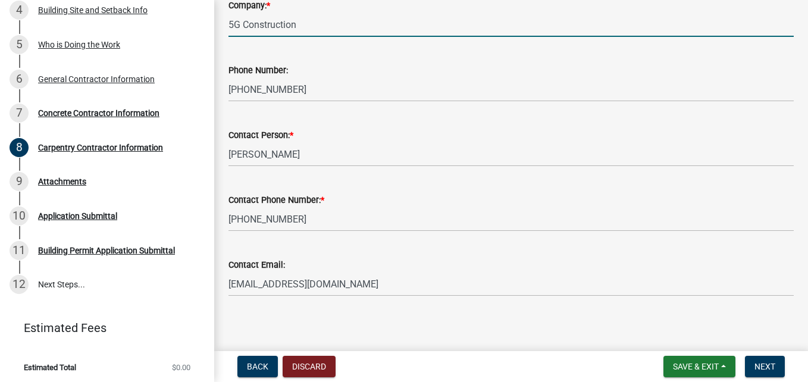
scroll to position [91, 0]
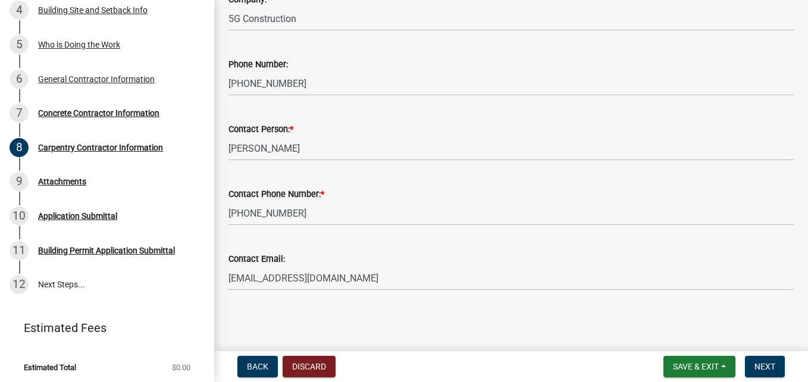
drag, startPoint x: 321, startPoint y: 225, endPoint x: 302, endPoint y: 219, distance: 20.5
click at [302, 219] on wm-data-entity-input "Contact Phone Number: * [PHONE_NUMBER]" at bounding box center [510, 202] width 565 height 65
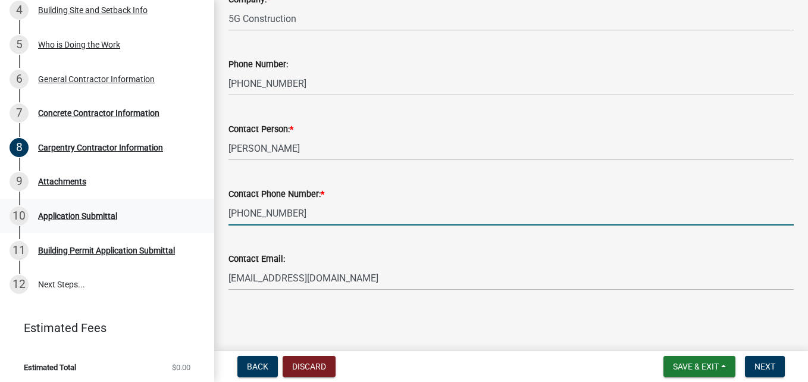
drag, startPoint x: 311, startPoint y: 217, endPoint x: 196, endPoint y: 207, distance: 115.2
click at [196, 207] on div "Building Permit BP-2025-467031 View Summary Notes 1 Provide one of the followin…" at bounding box center [404, 191] width 808 height 382
type input "[PHONE_NUMBER]"
click at [772, 363] on span "Next" at bounding box center [764, 367] width 21 height 10
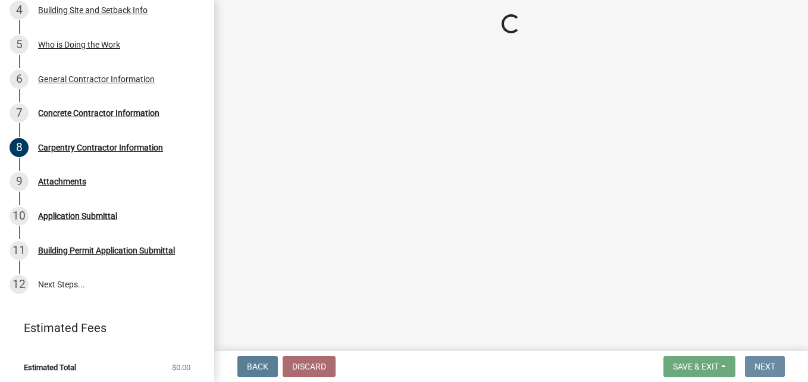
scroll to position [0, 0]
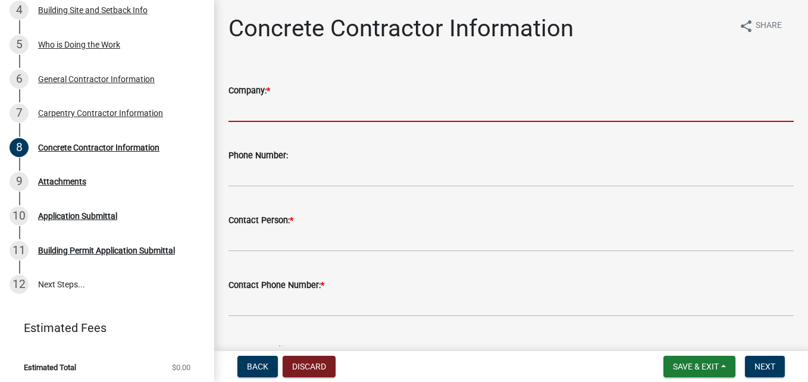
click at [344, 109] on input "Company: *" at bounding box center [510, 110] width 565 height 24
type input "5G Construction"
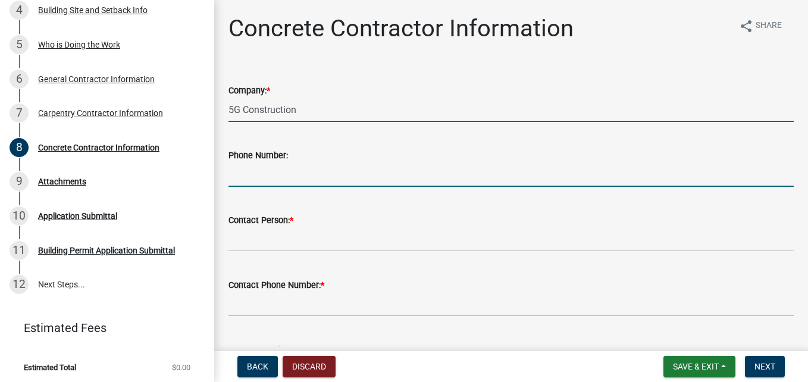
type input "[PHONE_NUMBER]"
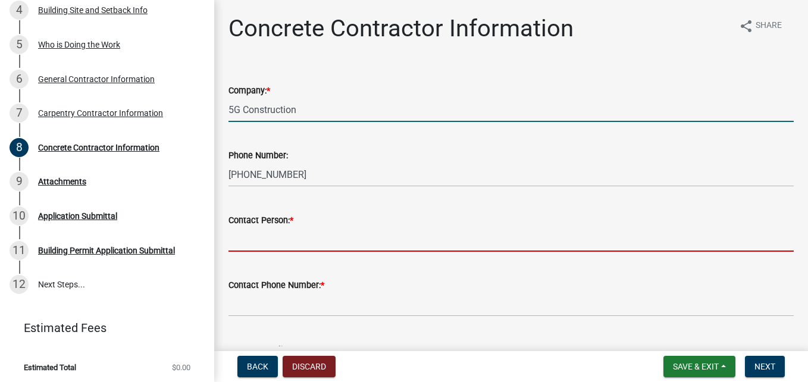
type input "[PERSON_NAME]"
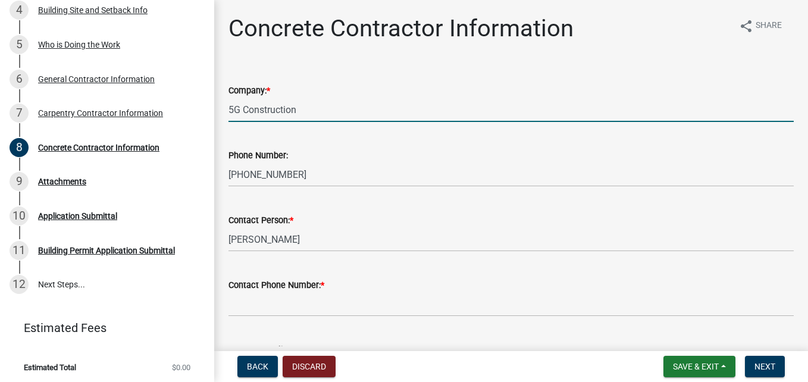
type input "[EMAIL_ADDRESS][DOMAIN_NAME]"
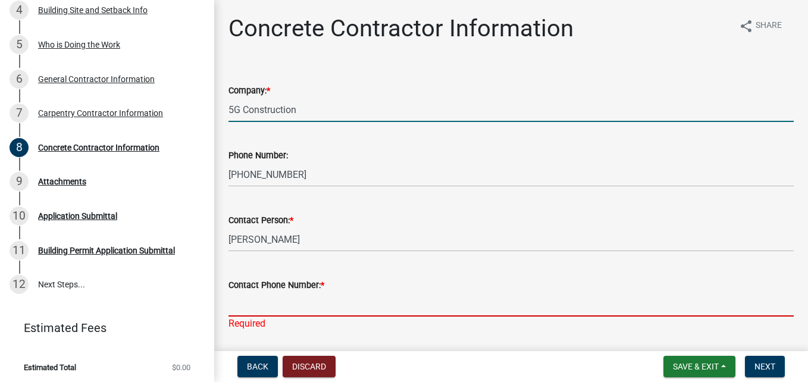
type input "[PHONE_NUMBER]"
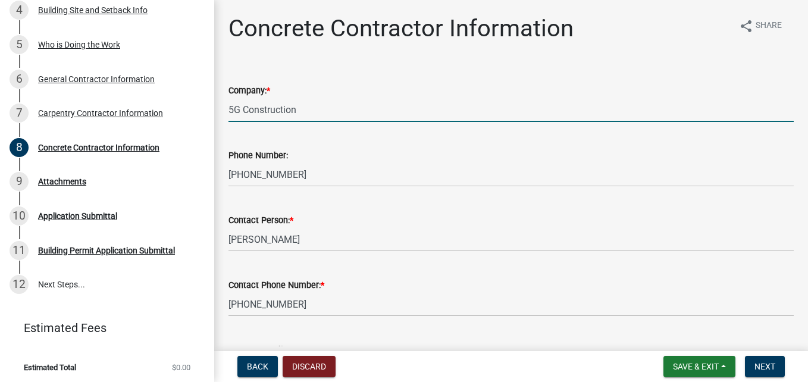
scroll to position [91, 0]
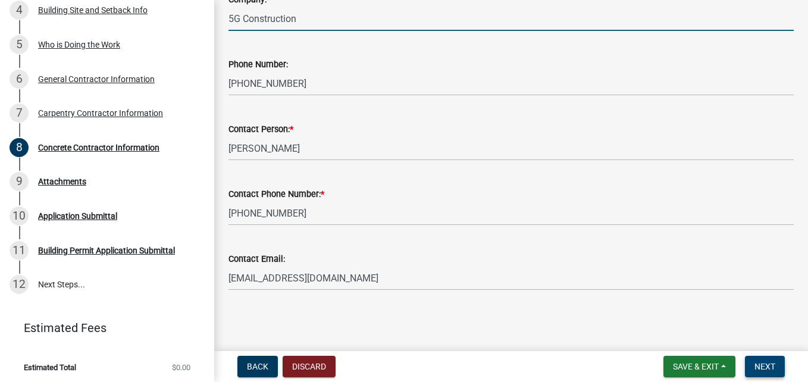
click at [757, 360] on button "Next" at bounding box center [765, 366] width 40 height 21
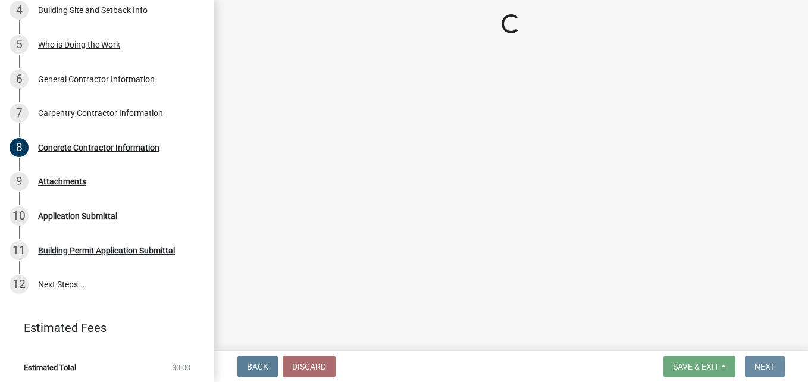
scroll to position [0, 0]
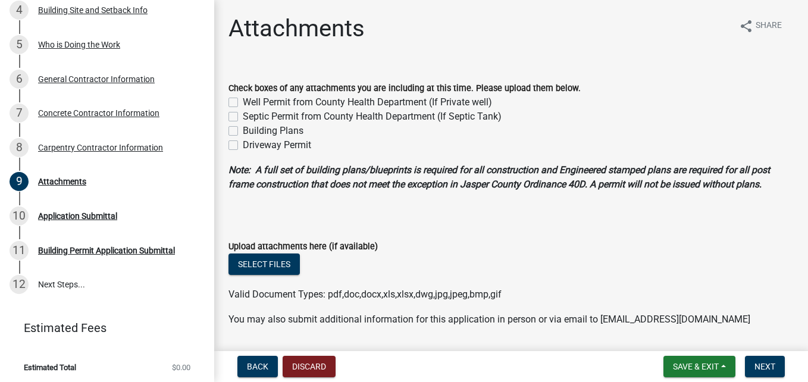
click at [262, 132] on label "Building Plans" at bounding box center [273, 131] width 61 height 14
click at [250, 131] on input "Building Plans" at bounding box center [247, 128] width 8 height 8
checkbox input "true"
checkbox input "false"
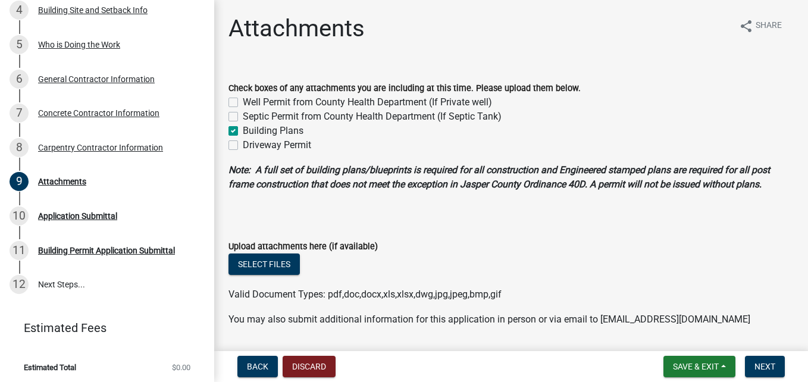
checkbox input "true"
checkbox input "false"
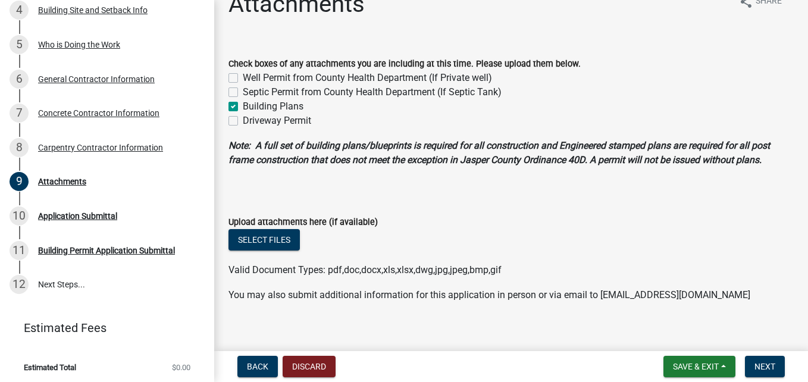
scroll to position [36, 0]
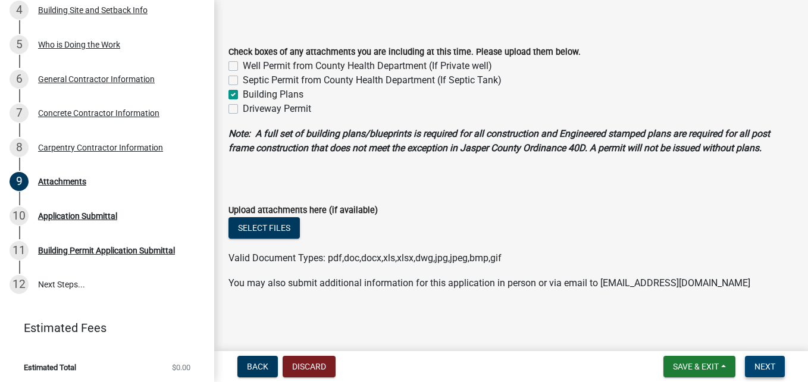
click at [770, 369] on span "Next" at bounding box center [764, 367] width 21 height 10
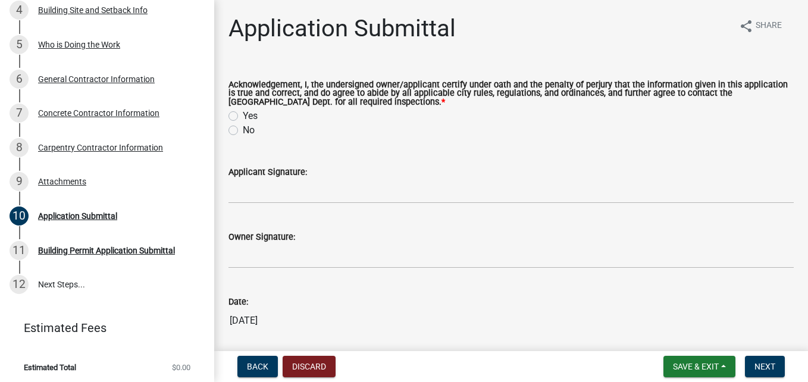
click at [247, 117] on label "Yes" at bounding box center [250, 116] width 15 height 14
click at [247, 117] on input "Yes" at bounding box center [247, 113] width 8 height 8
radio input "true"
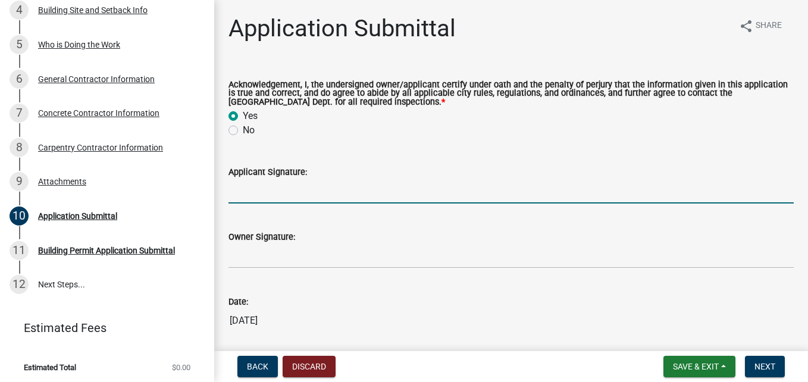
click at [296, 199] on input "Applicant Signature:" at bounding box center [510, 191] width 565 height 24
type input "B"
type input "[PERSON_NAME]"
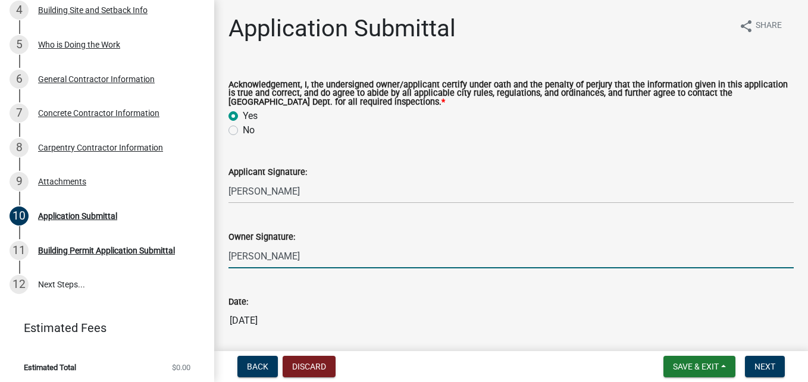
type input "[PERSON_NAME]"
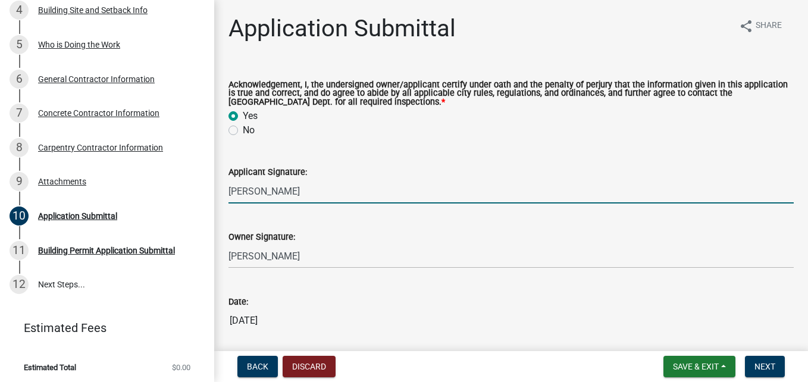
drag, startPoint x: 297, startPoint y: 195, endPoint x: 224, endPoint y: 190, distance: 73.3
click at [224, 190] on div "Applicant Signature: [PERSON_NAME]" at bounding box center [510, 175] width 583 height 55
type input "[PERSON_NAME]"
click at [376, 164] on div "Applicant Signature: [PERSON_NAME]" at bounding box center [510, 175] width 565 height 55
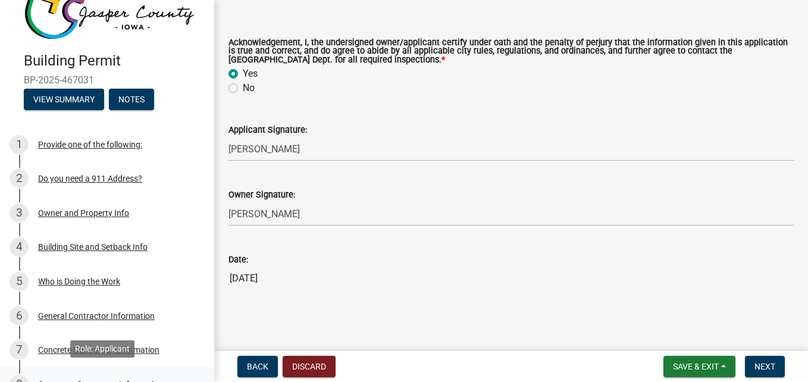
scroll to position [39, 0]
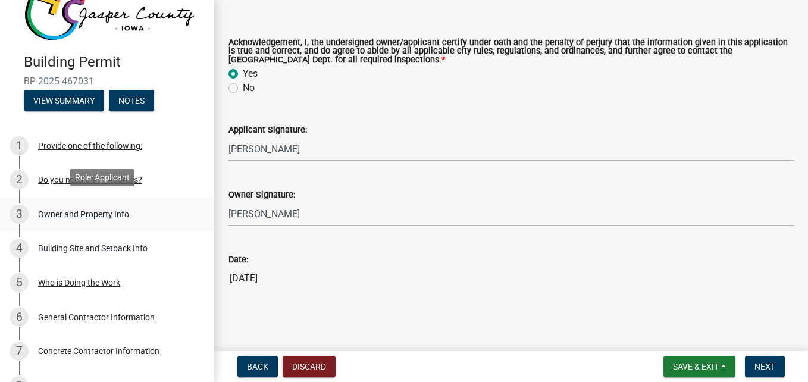
click at [99, 210] on div "Owner and Property Info" at bounding box center [83, 214] width 91 height 8
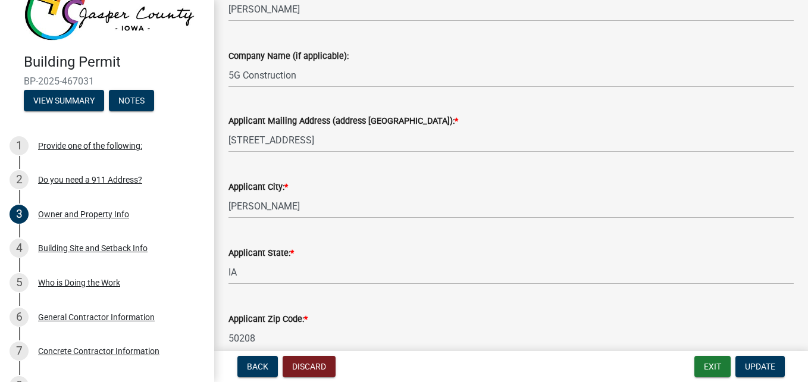
scroll to position [1368, 0]
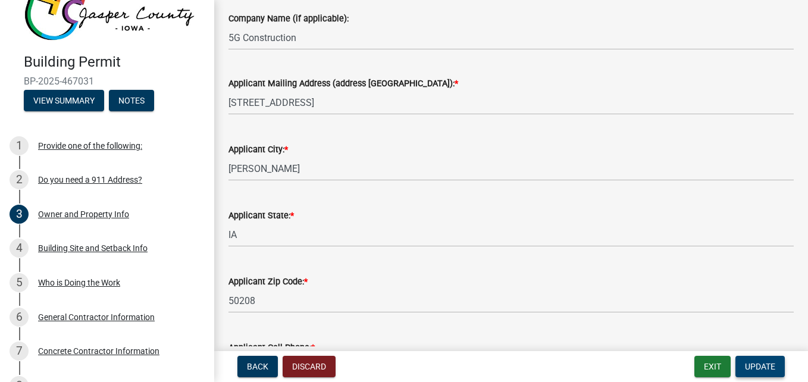
click at [764, 365] on span "Update" at bounding box center [760, 367] width 30 height 10
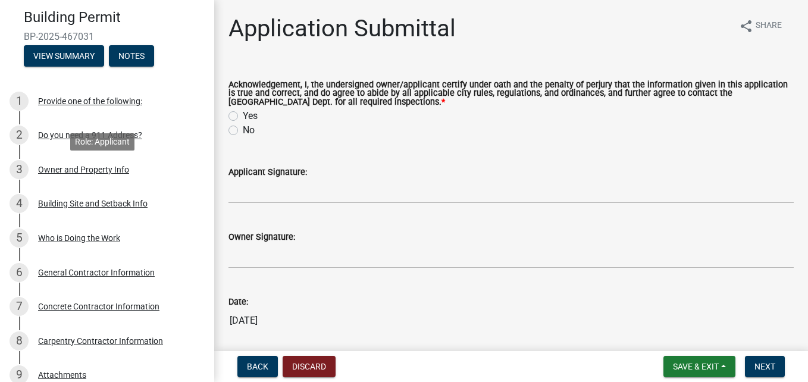
scroll to position [277, 0]
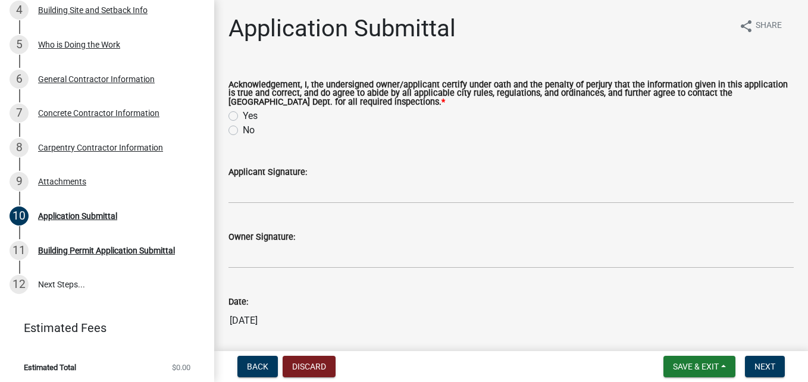
click at [242, 117] on div "Yes" at bounding box center [510, 116] width 565 height 14
click at [243, 118] on label "Yes" at bounding box center [250, 116] width 15 height 14
click at [243, 117] on input "Yes" at bounding box center [247, 113] width 8 height 8
radio input "true"
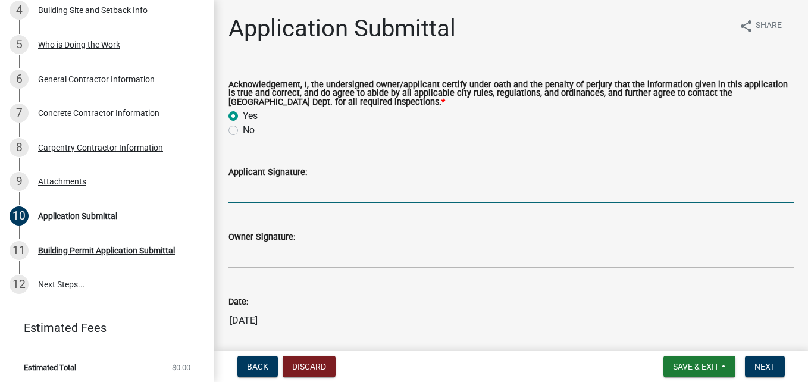
click at [254, 197] on input "Applicant Signature:" at bounding box center [510, 191] width 565 height 24
type input "[PERSON_NAME]"
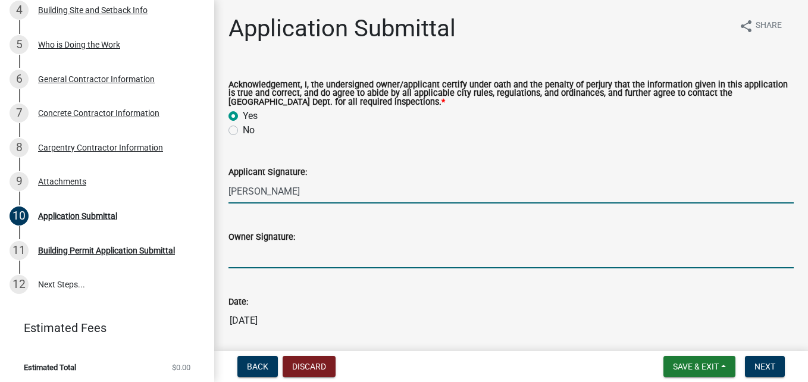
type input "[PERSON_NAME]"
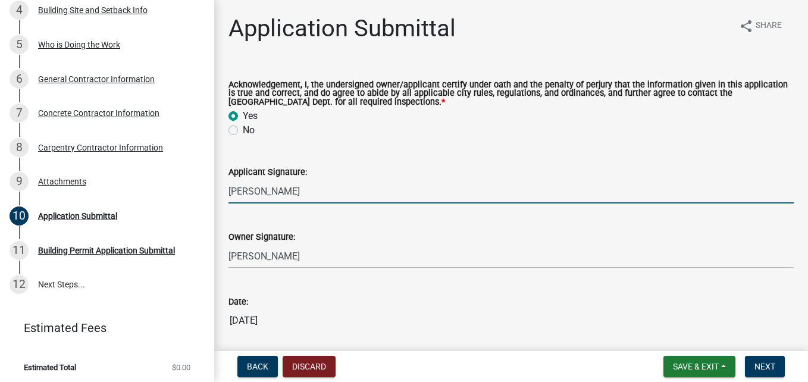
scroll to position [43, 0]
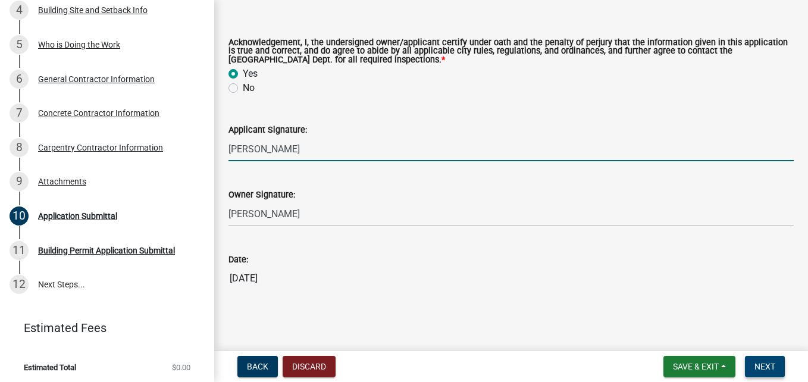
click at [756, 362] on span "Next" at bounding box center [764, 367] width 21 height 10
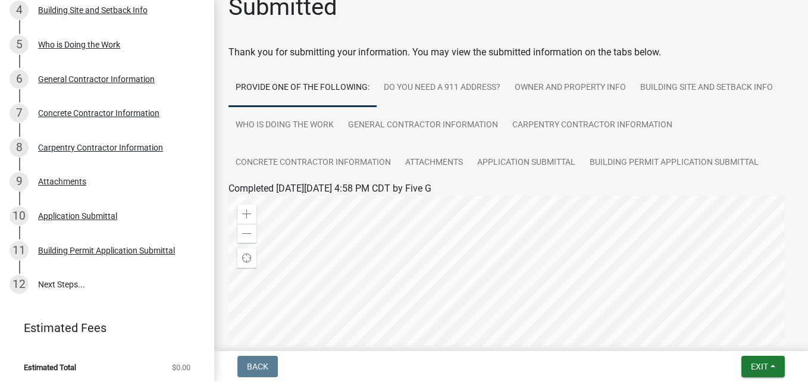
scroll to position [0, 0]
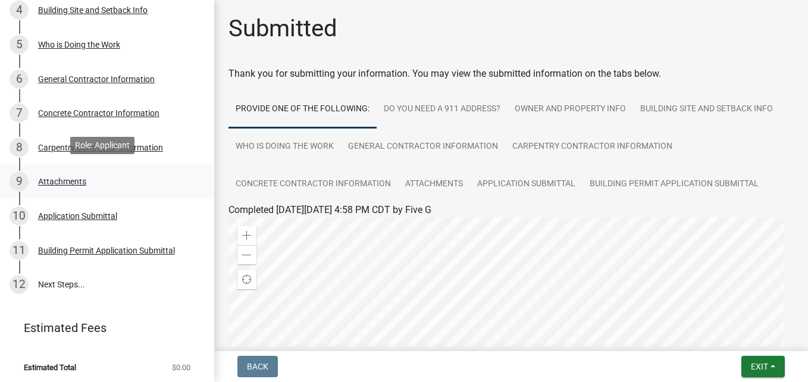
click at [61, 177] on div "Attachments" at bounding box center [62, 181] width 48 height 8
